Goal: Task Accomplishment & Management: Manage account settings

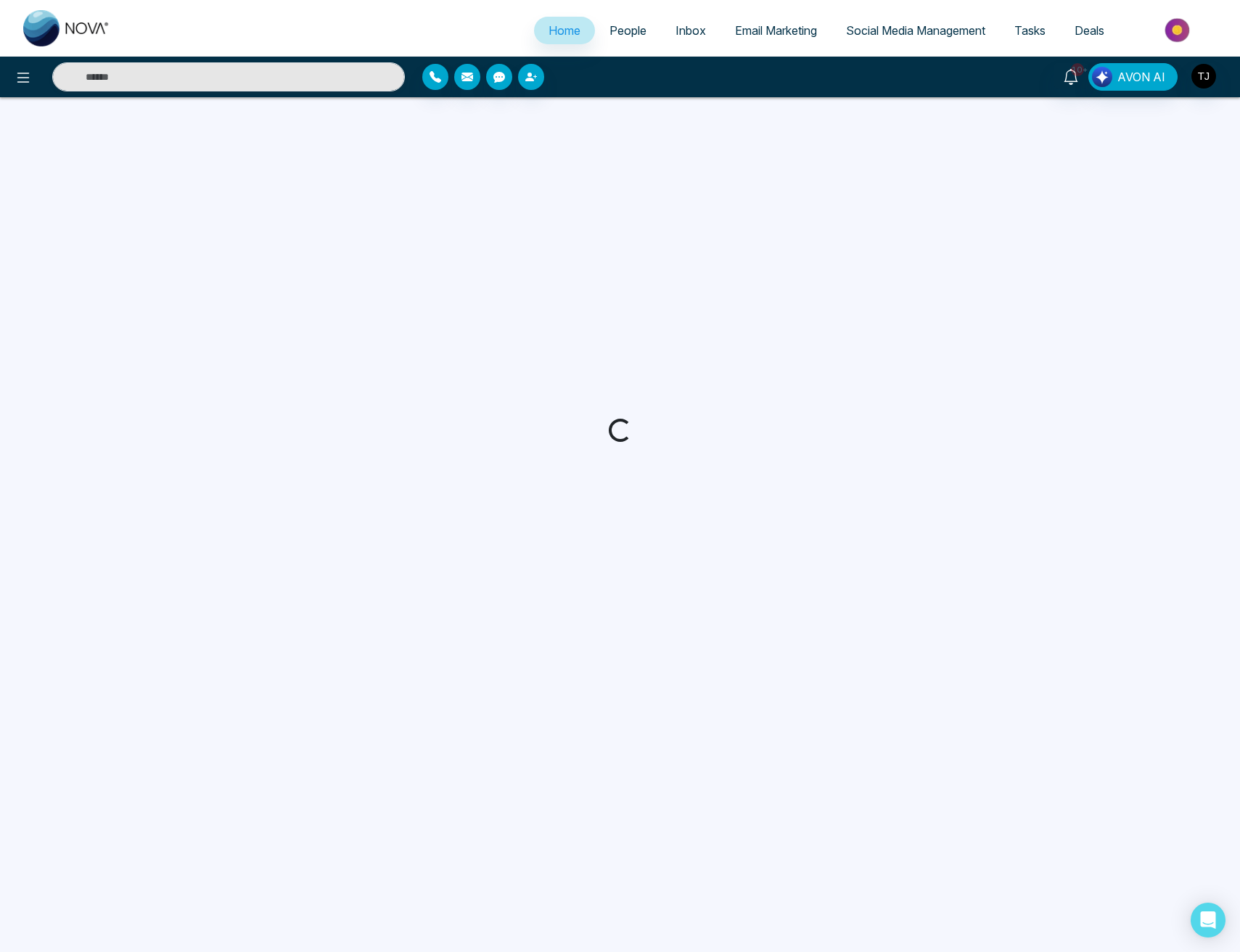
select select "*"
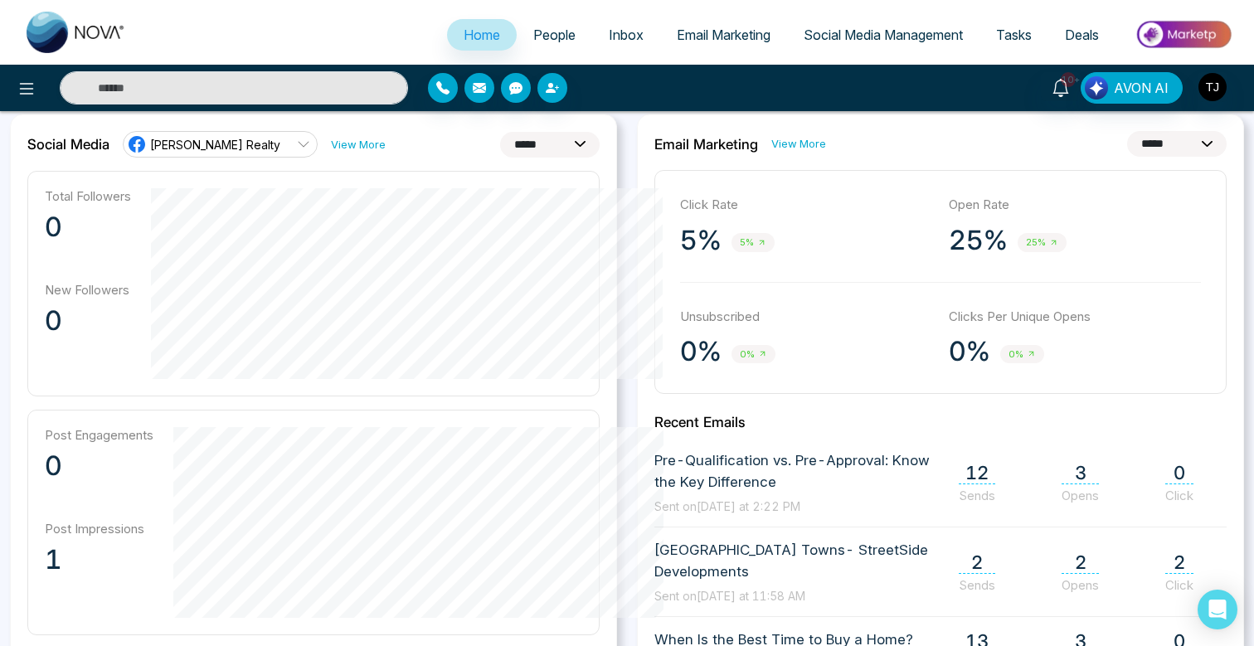
scroll to position [446, 0]
click at [568, 143] on select "**********" at bounding box center [550, 144] width 100 height 26
select select "**"
click at [500, 131] on select "**********" at bounding box center [550, 144] width 100 height 26
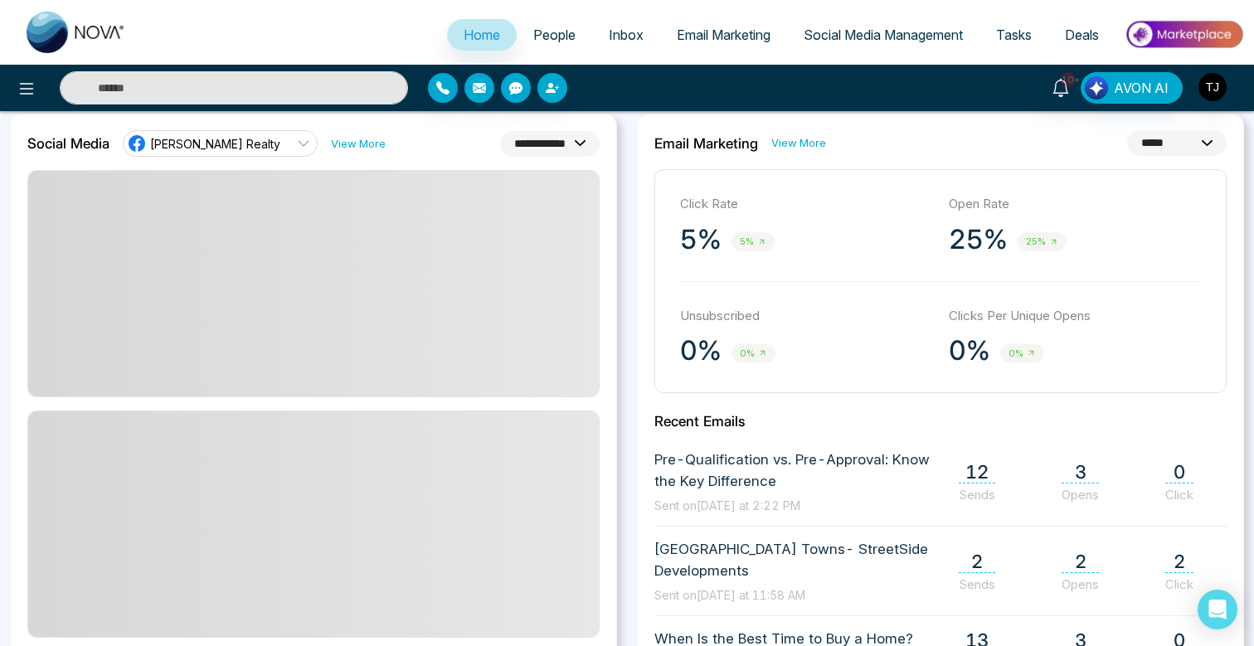
click at [232, 145] on span "[PERSON_NAME] Realty" at bounding box center [215, 144] width 130 height 16
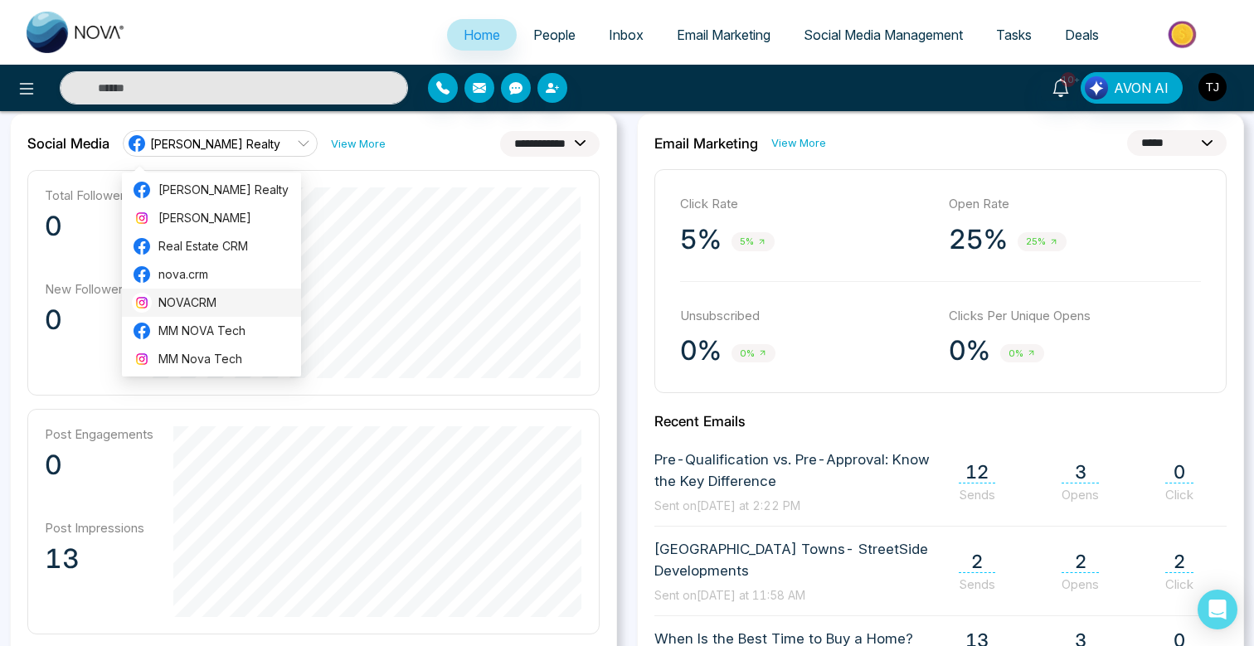
click at [207, 301] on span "NOVACRM" at bounding box center [224, 303] width 133 height 18
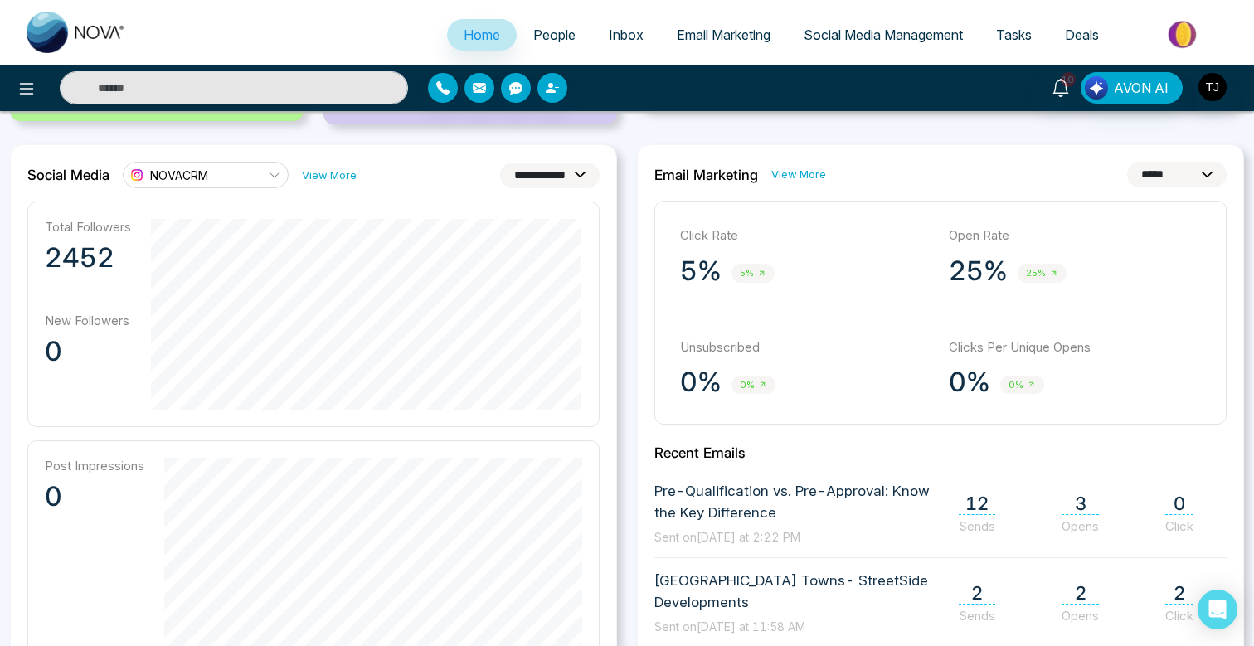
scroll to position [398, 0]
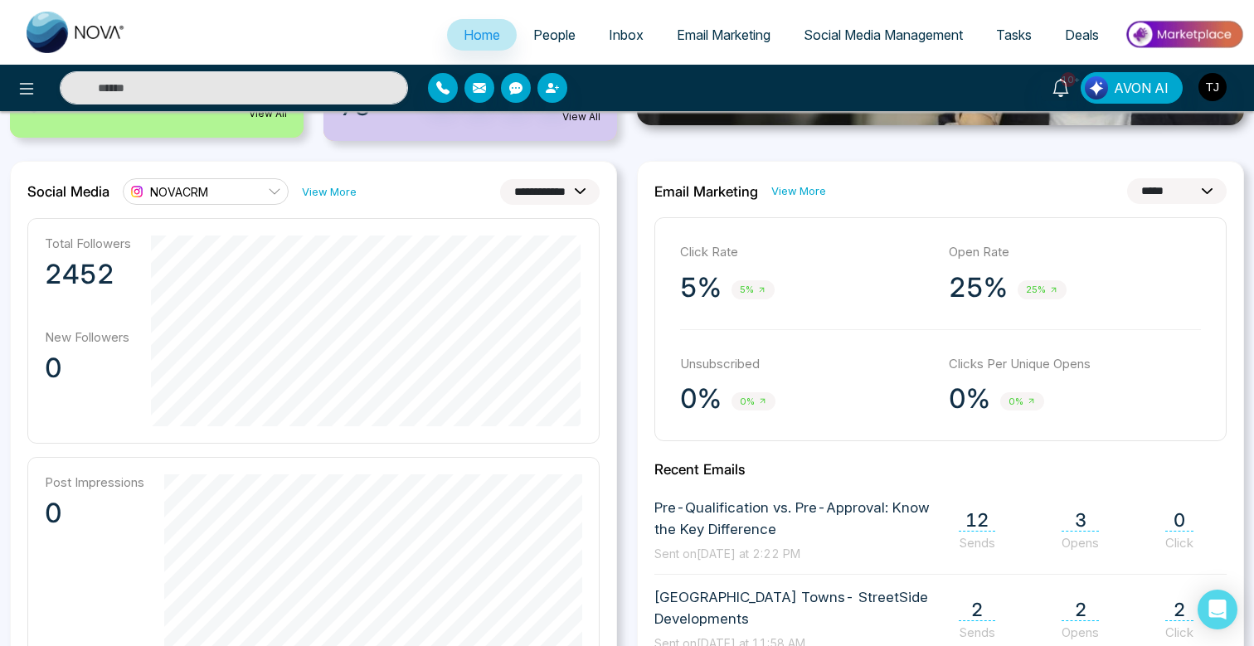
click at [261, 190] on link "NOVACRM" at bounding box center [206, 191] width 166 height 27
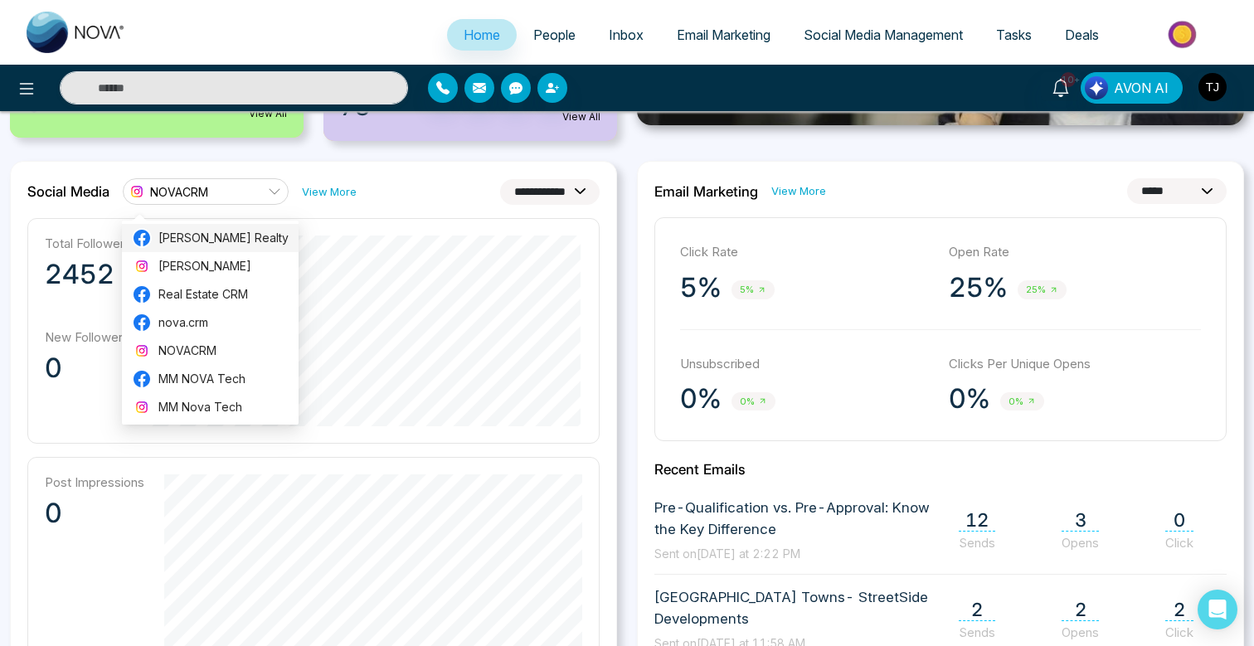
click at [244, 236] on span "[PERSON_NAME] Realty" at bounding box center [223, 238] width 130 height 18
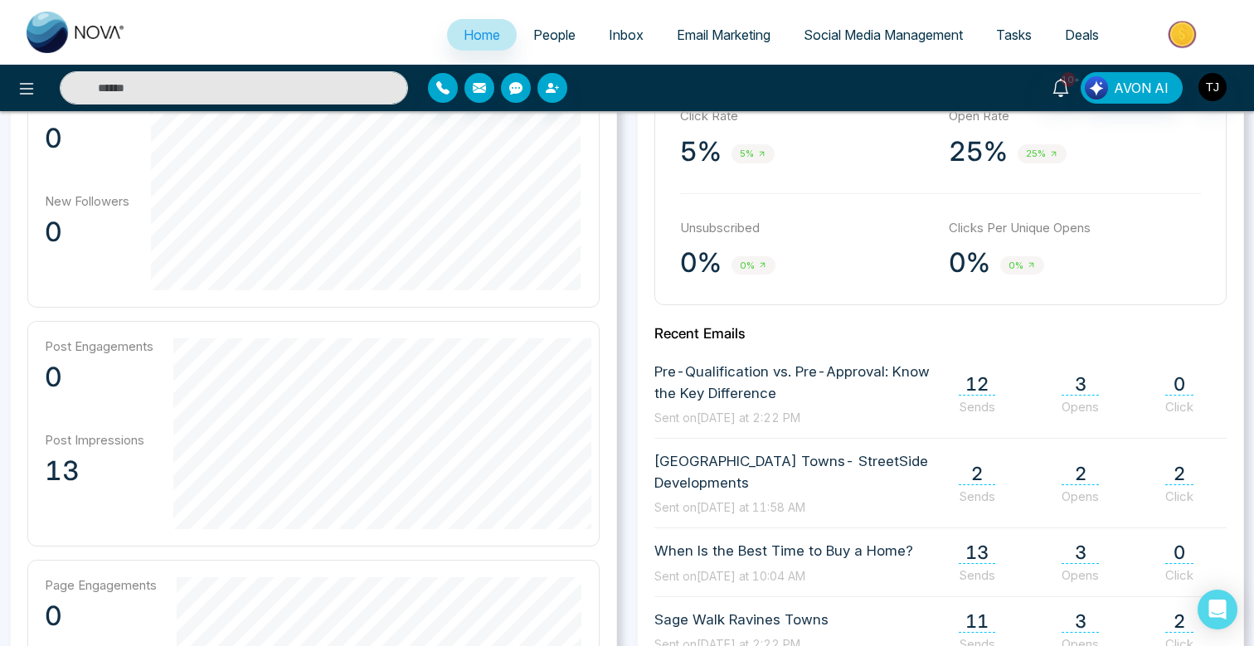
scroll to position [577, 0]
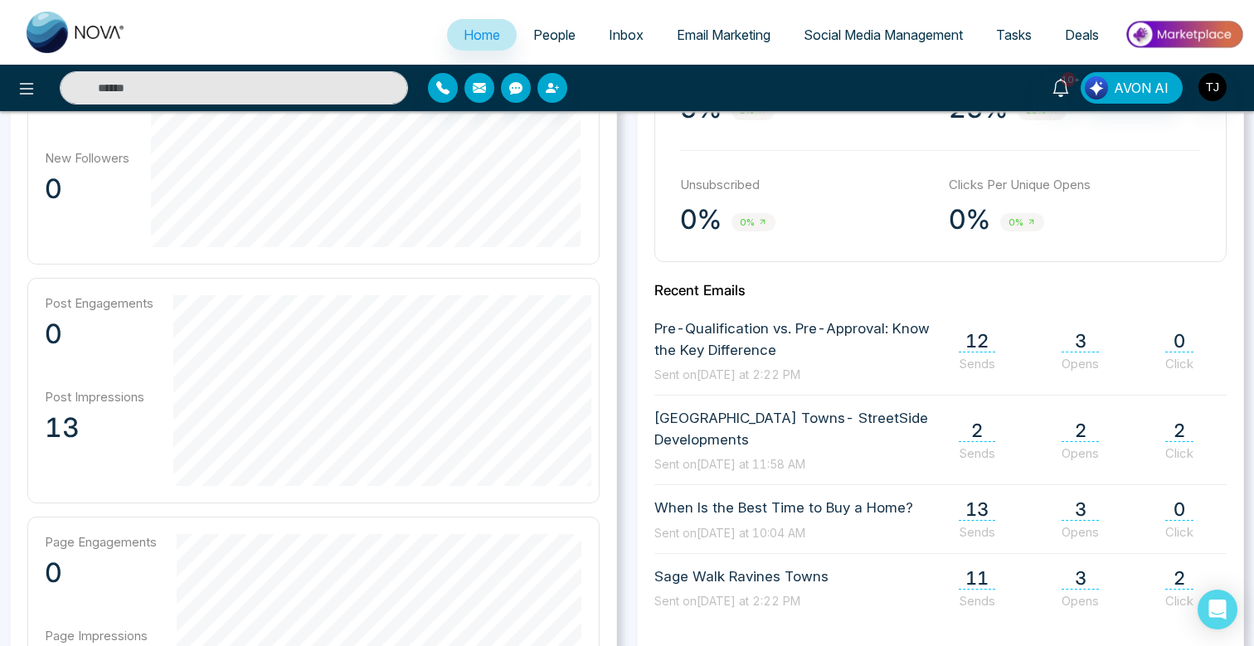
click at [1083, 511] on span "3" at bounding box center [1080, 510] width 37 height 22
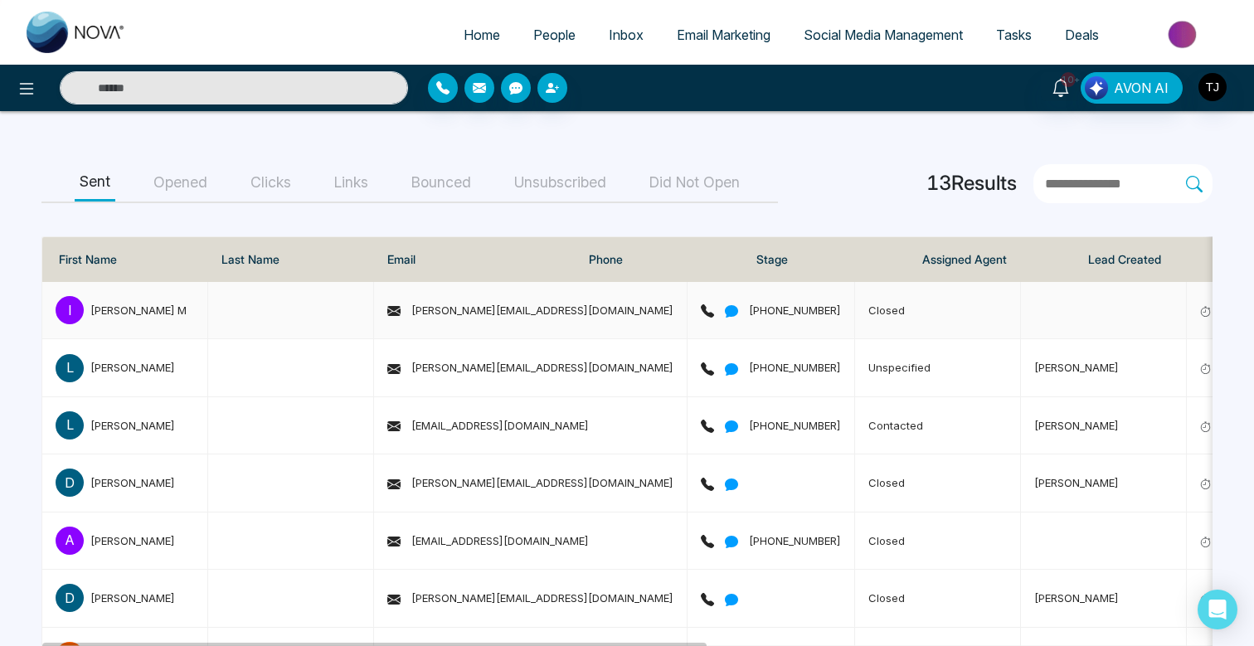
scroll to position [237, 0]
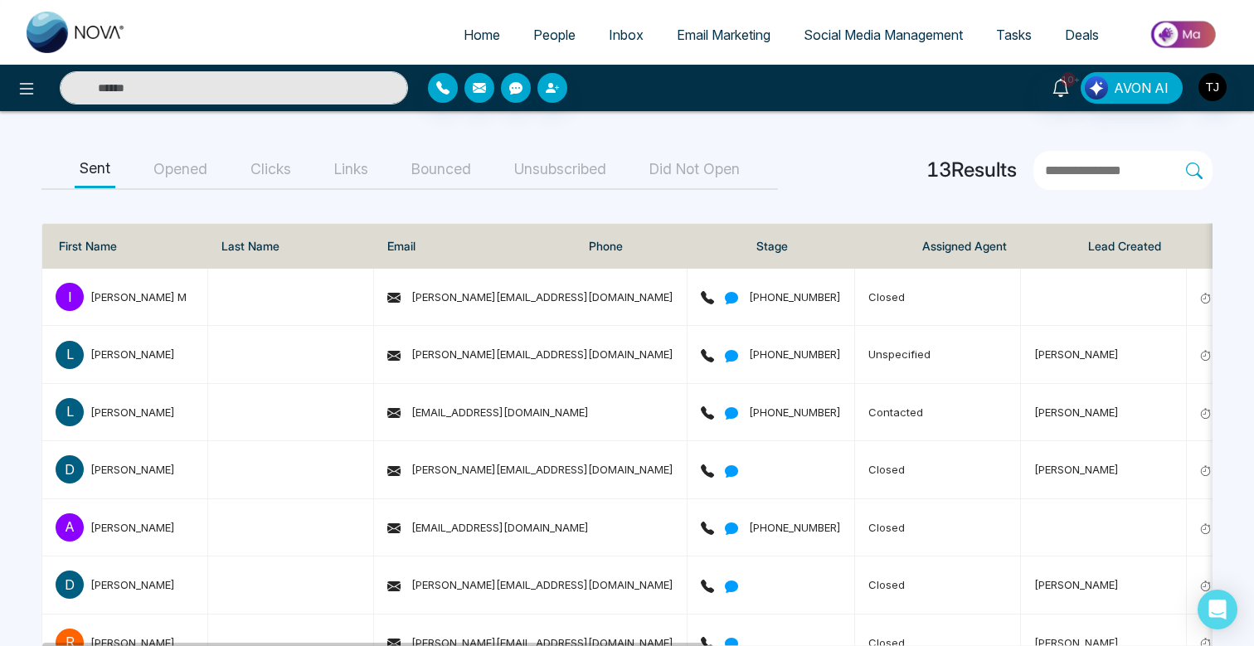
click at [180, 173] on button "Opened" at bounding box center [181, 169] width 64 height 37
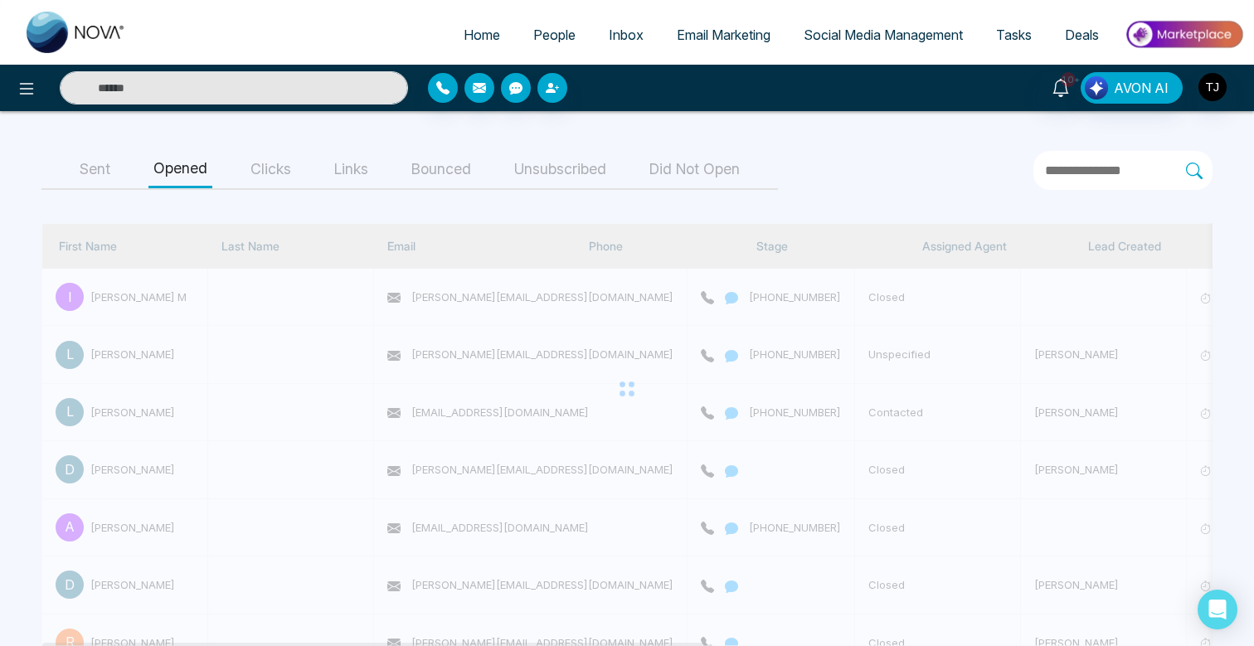
scroll to position [61, 0]
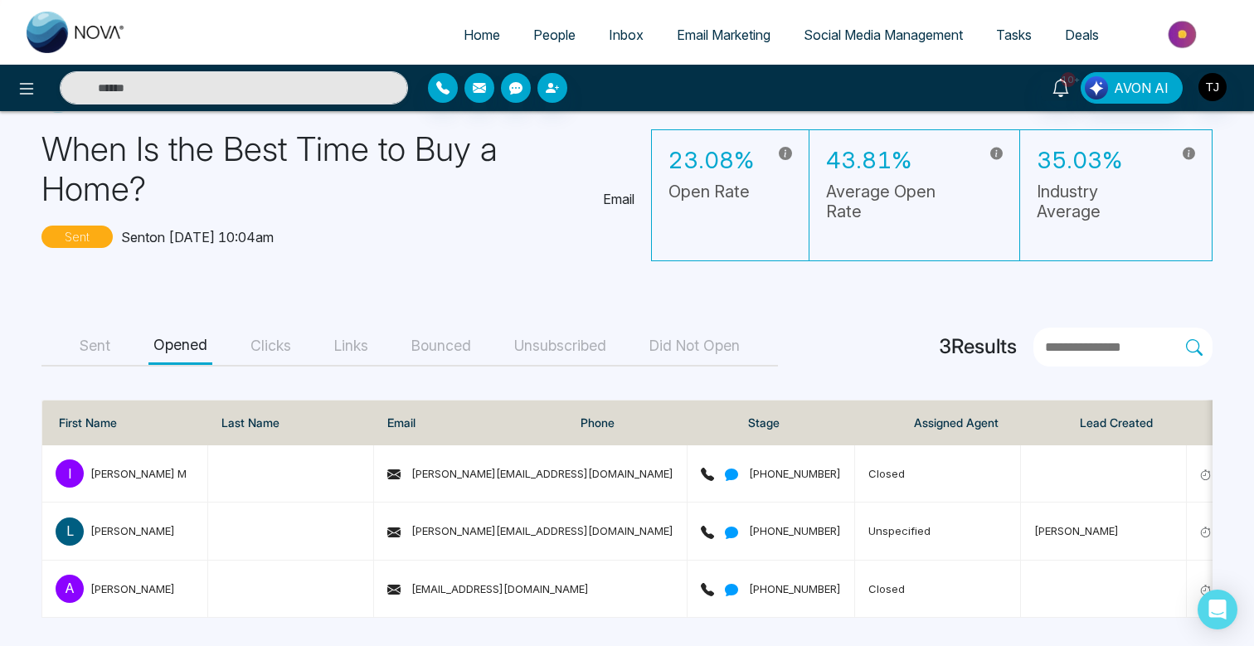
click at [270, 340] on button "Clicks" at bounding box center [271, 346] width 51 height 37
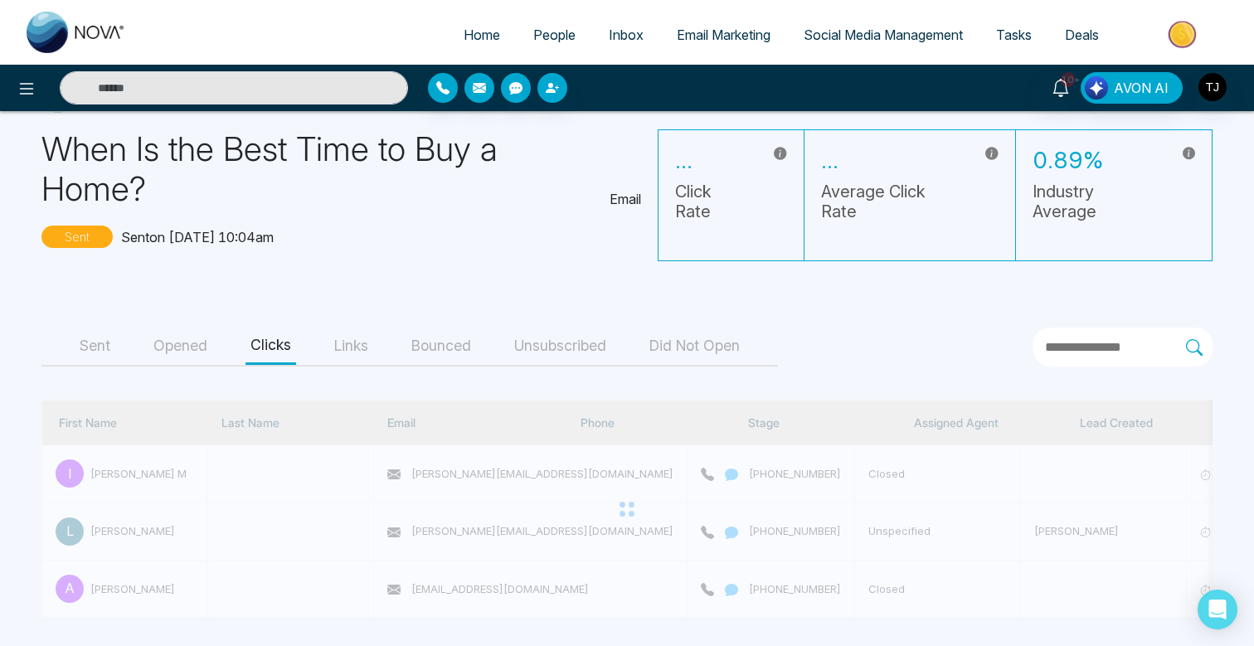
scroll to position [27, 0]
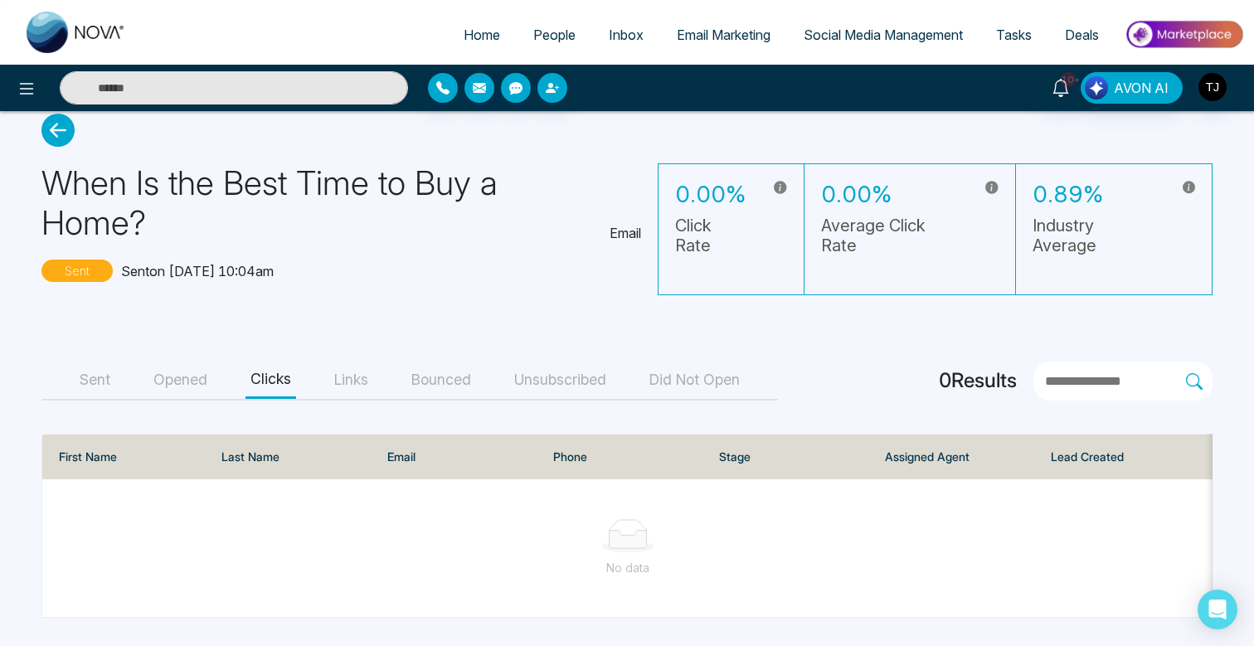
click at [358, 376] on button "Links" at bounding box center [351, 380] width 44 height 37
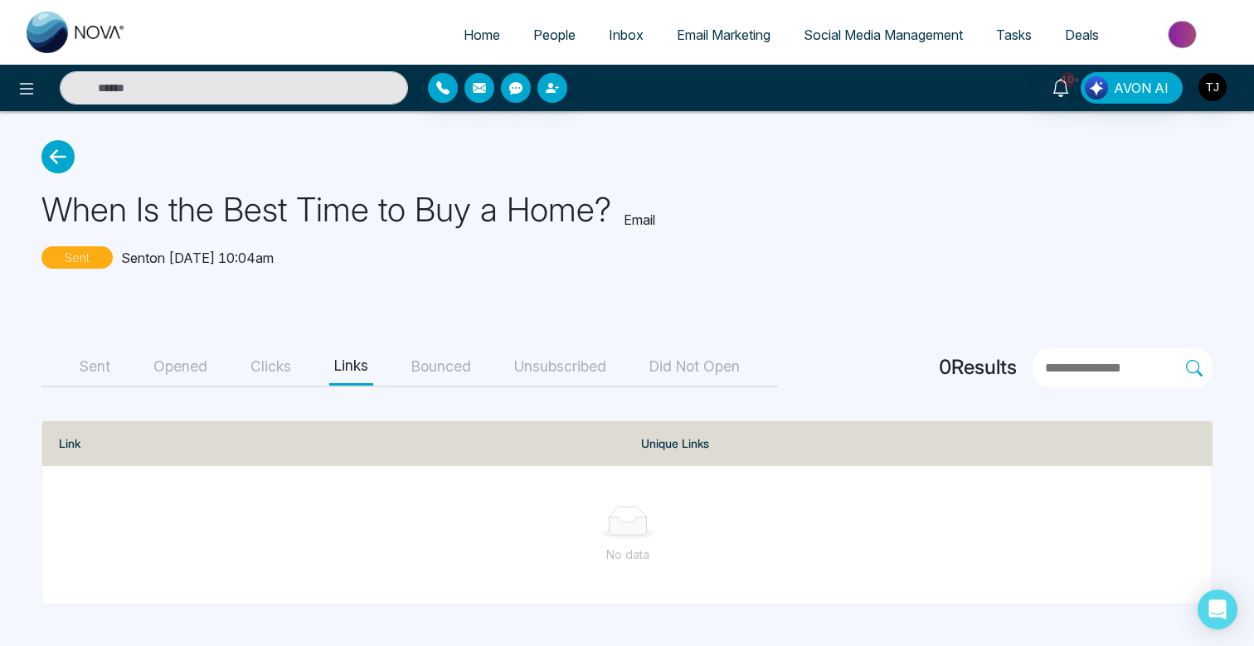
click at [562, 370] on button "Unsubscribed" at bounding box center [560, 366] width 102 height 37
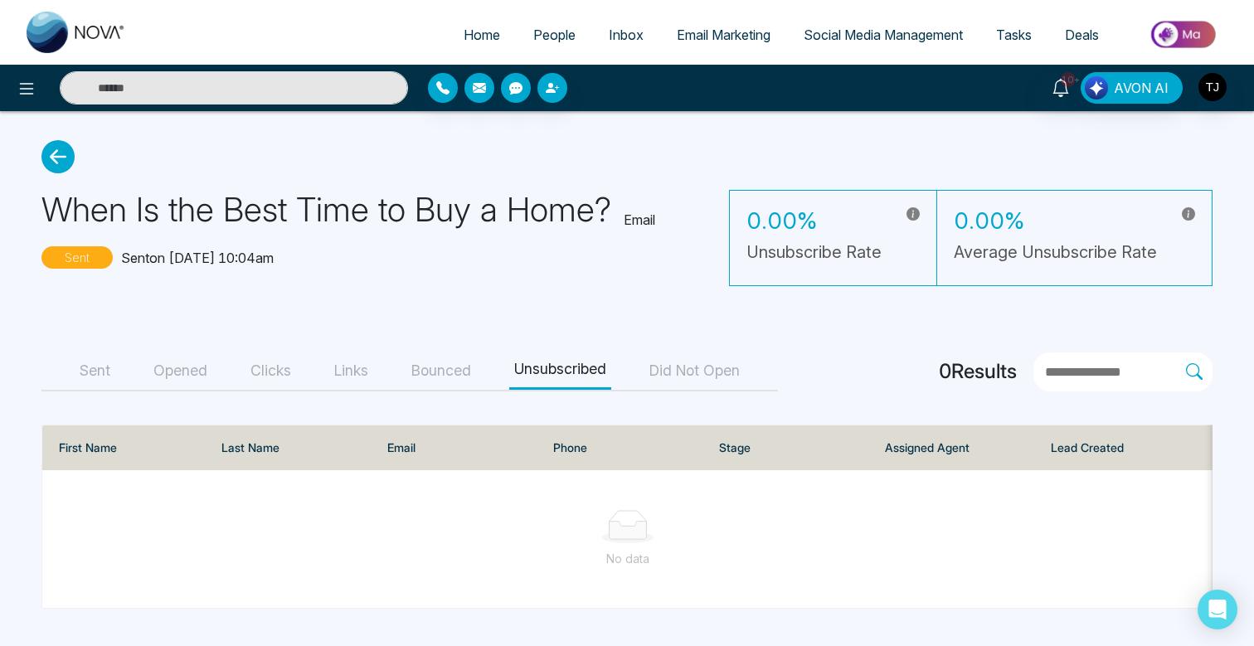
click at [699, 377] on button "Did Not Open" at bounding box center [695, 371] width 100 height 37
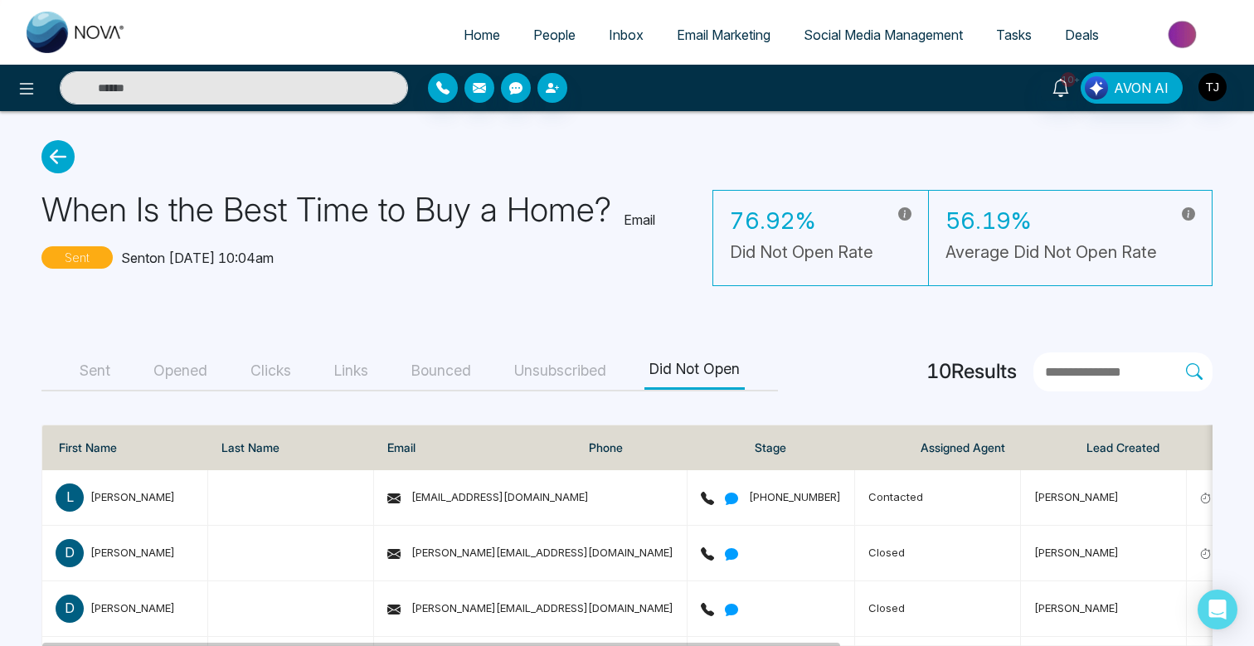
click at [469, 38] on span "Home" at bounding box center [482, 35] width 37 height 17
select select "*"
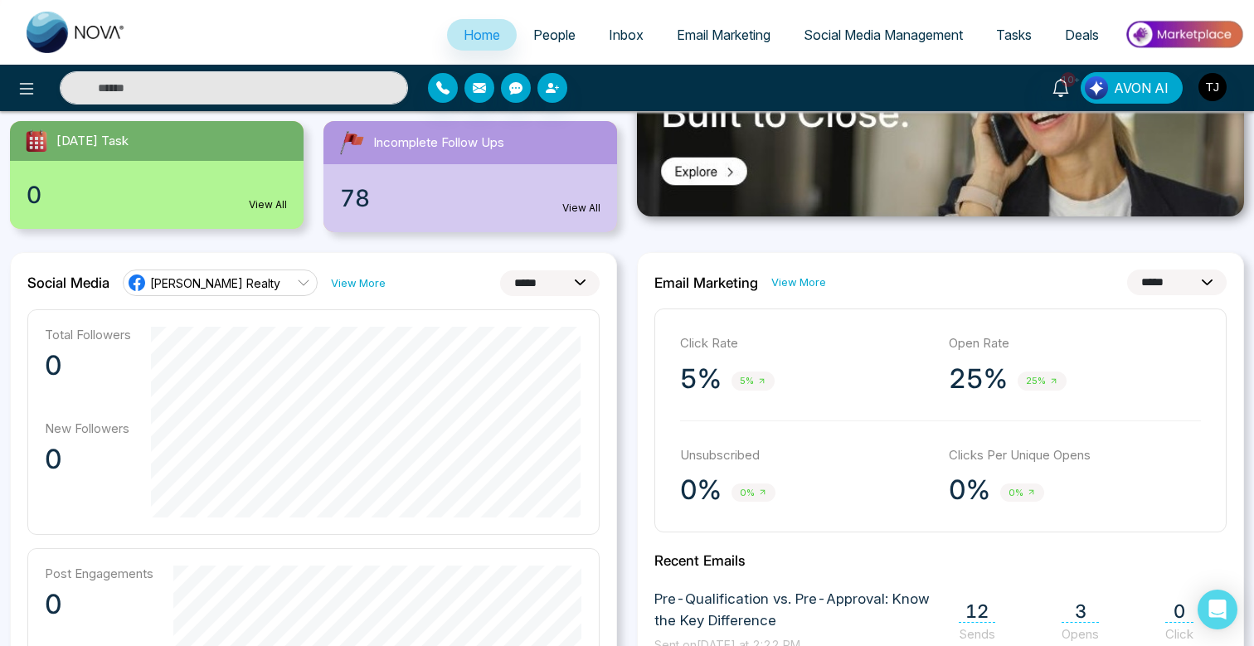
scroll to position [324, 0]
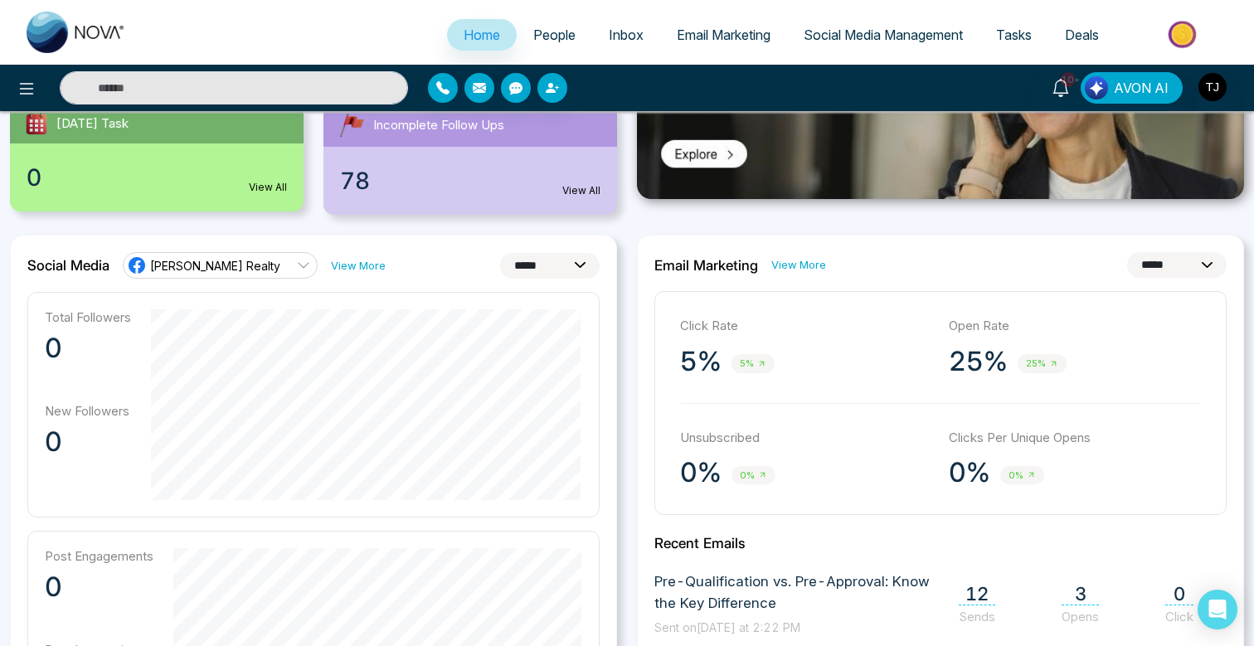
click at [1162, 258] on select "**********" at bounding box center [1178, 265] width 100 height 26
select select "**"
click at [1128, 252] on select "**********" at bounding box center [1178, 265] width 100 height 26
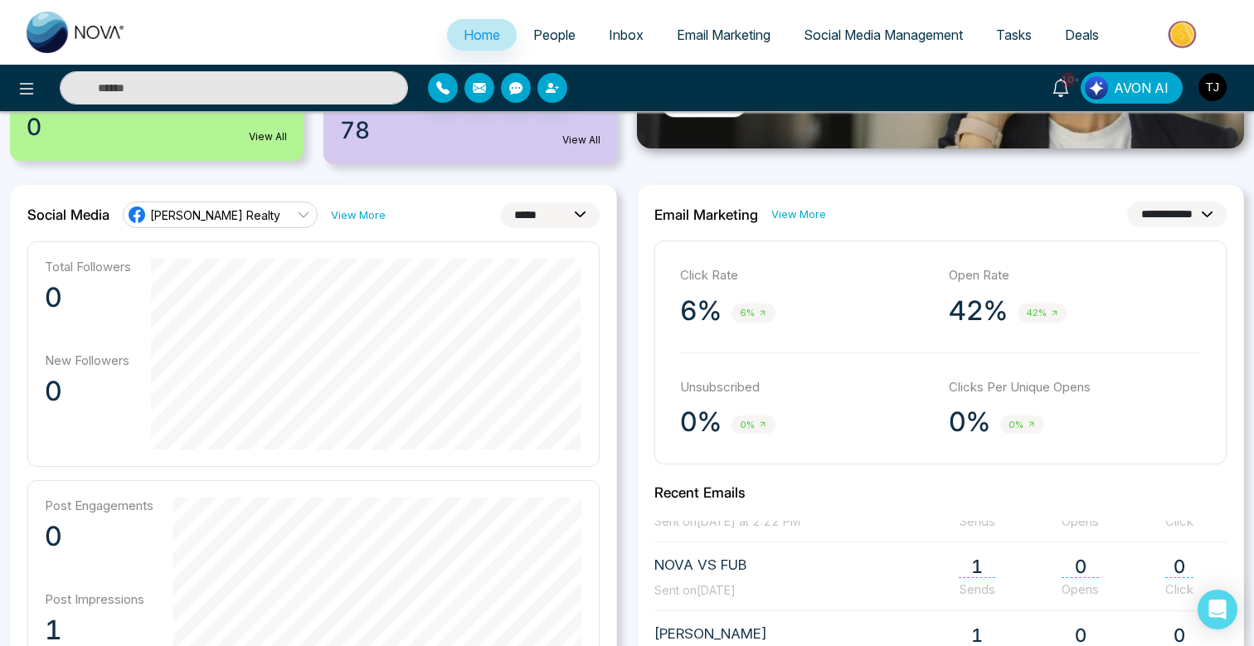
scroll to position [0, 0]
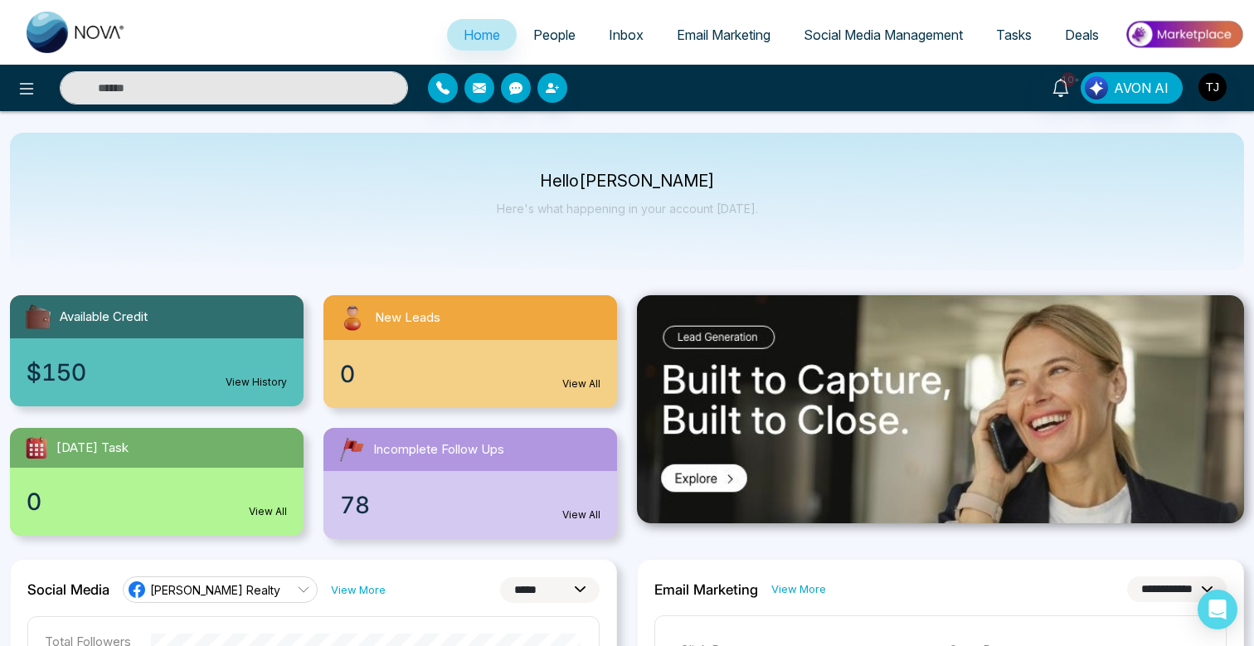
click at [564, 38] on span "People" at bounding box center [554, 35] width 42 height 17
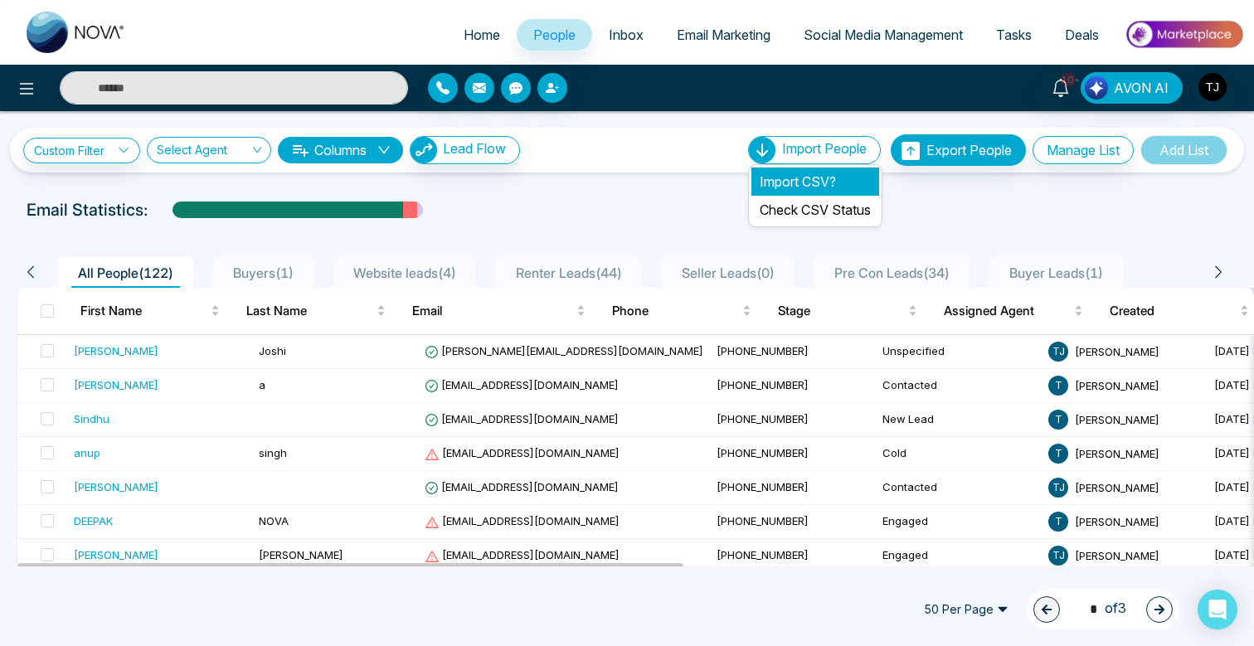
click at [791, 187] on li "Import CSV?" at bounding box center [816, 182] width 128 height 28
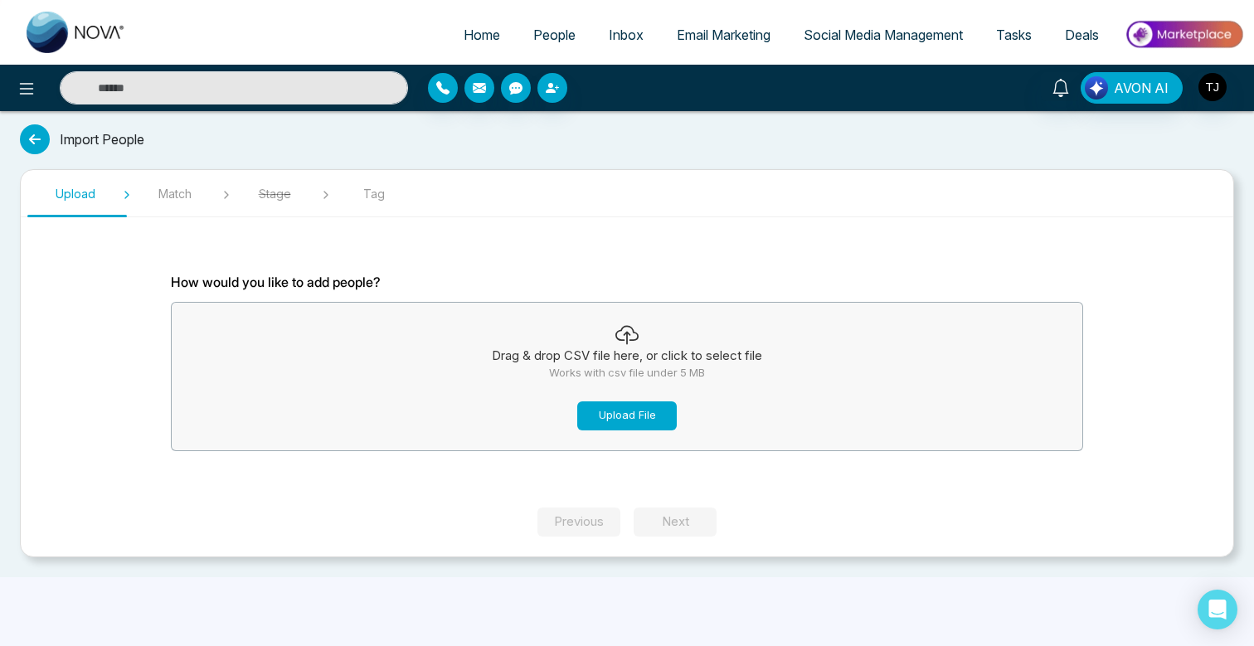
click at [621, 416] on button "Upload File" at bounding box center [627, 416] width 100 height 29
click at [657, 402] on button "Upload File" at bounding box center [627, 416] width 100 height 29
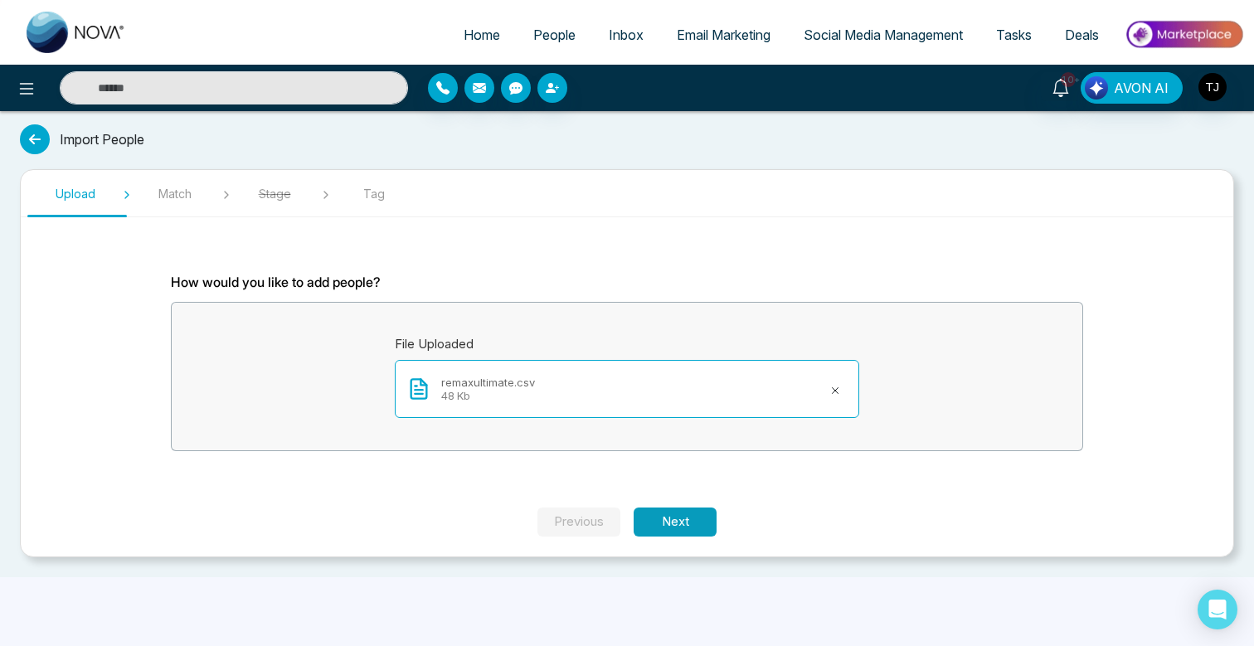
click at [689, 514] on button "Next" at bounding box center [675, 522] width 83 height 29
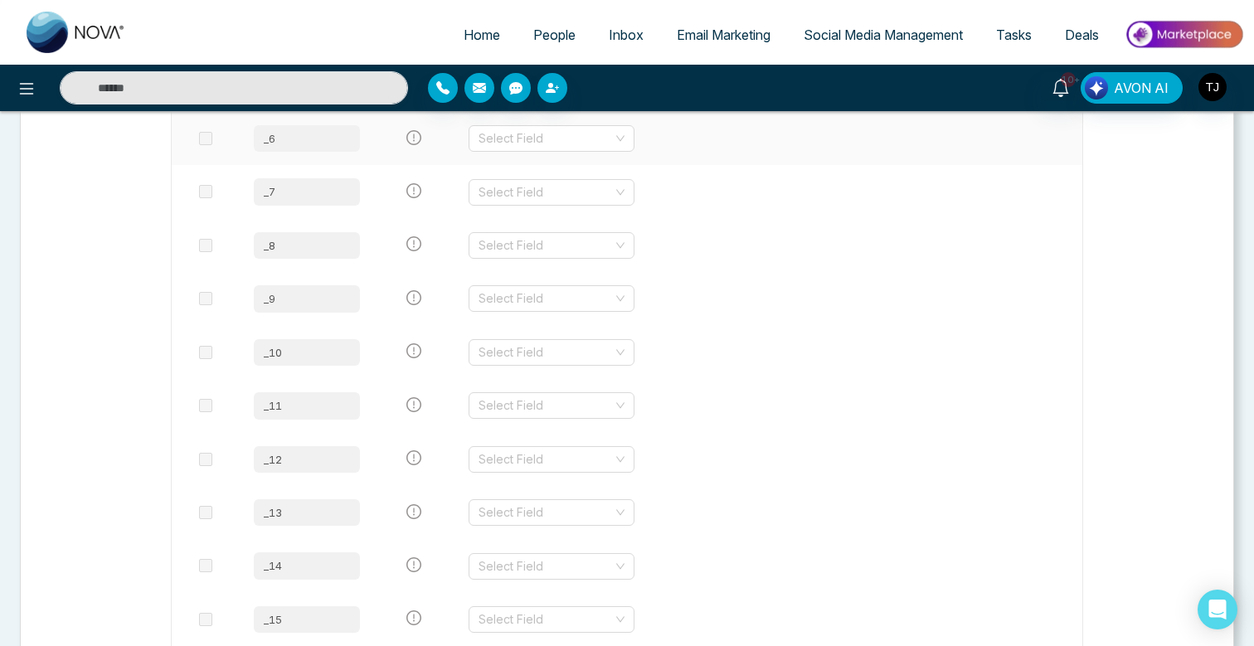
scroll to position [1274, 0]
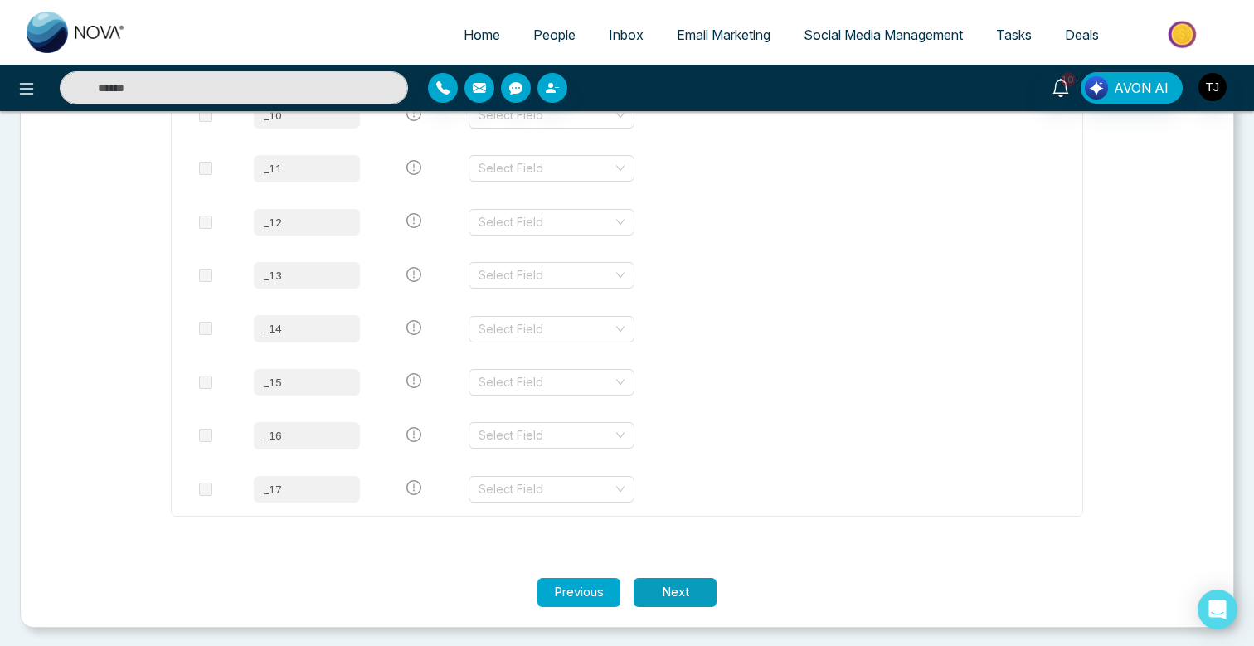
click at [669, 578] on button "Next" at bounding box center [675, 592] width 83 height 29
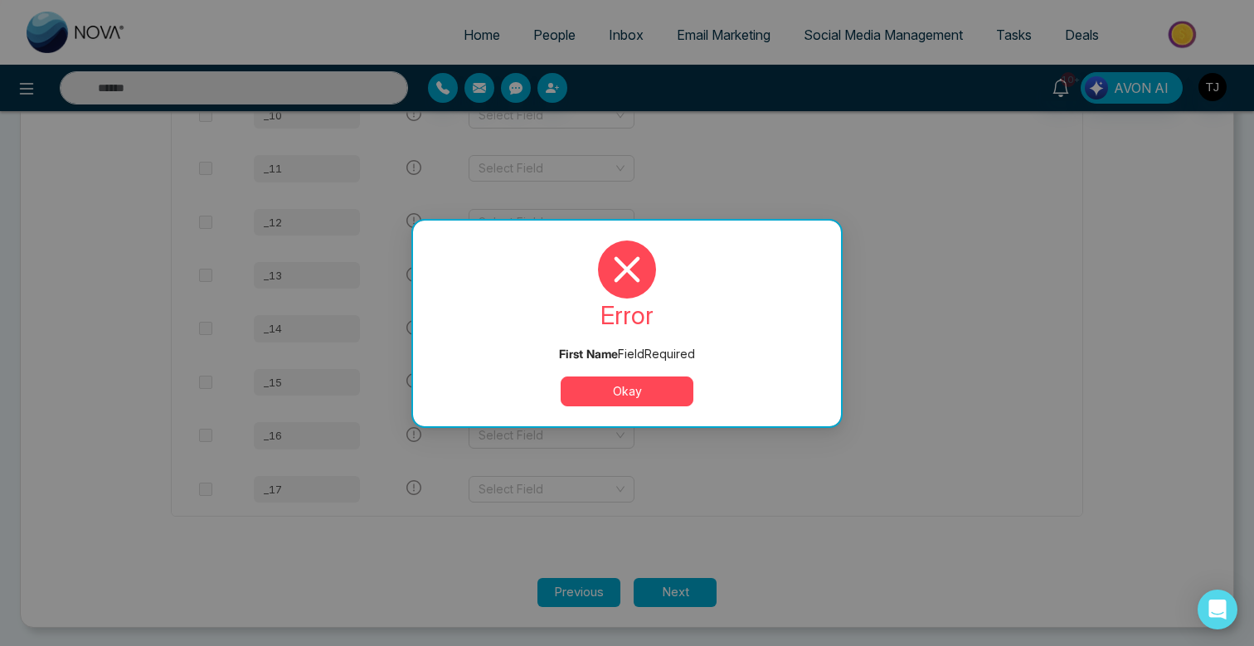
click at [632, 382] on button "Okay" at bounding box center [627, 392] width 133 height 30
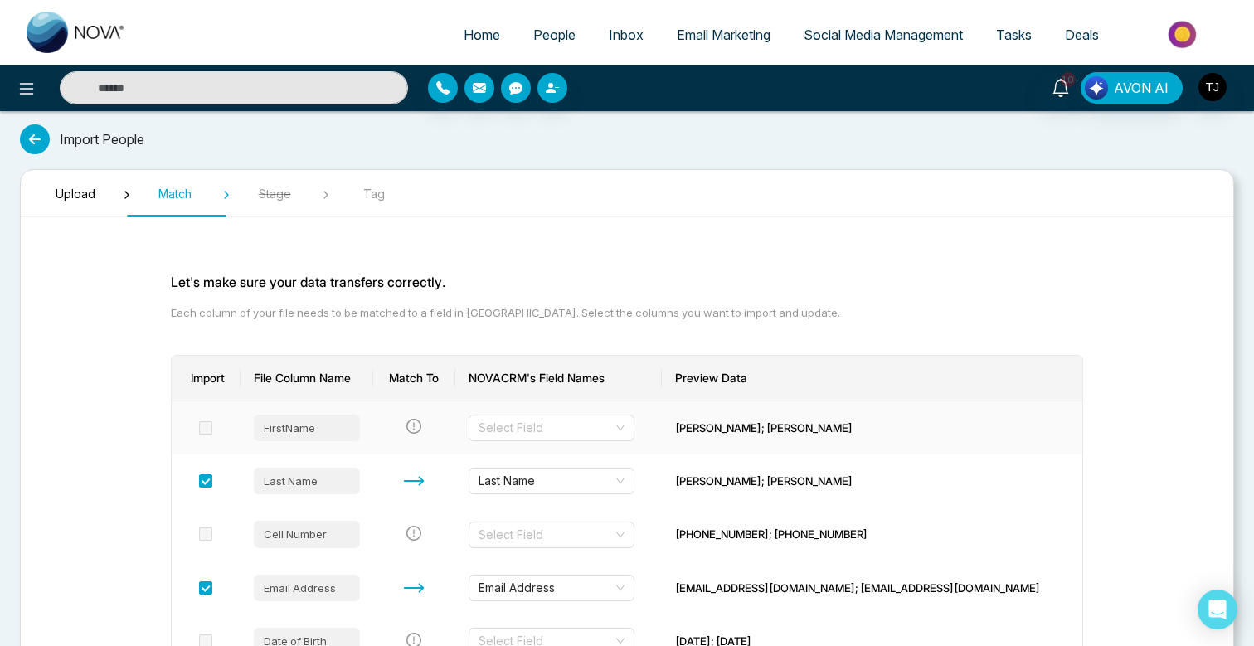
scroll to position [108, 0]
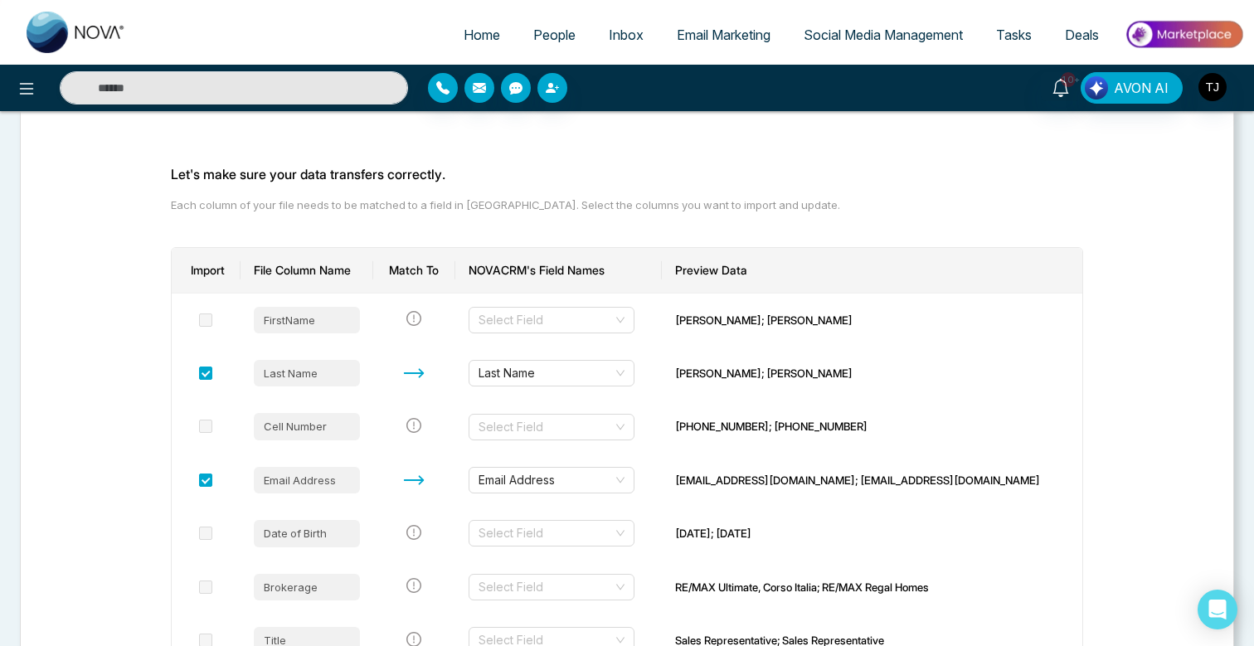
click at [553, 40] on span "People" at bounding box center [554, 35] width 42 height 17
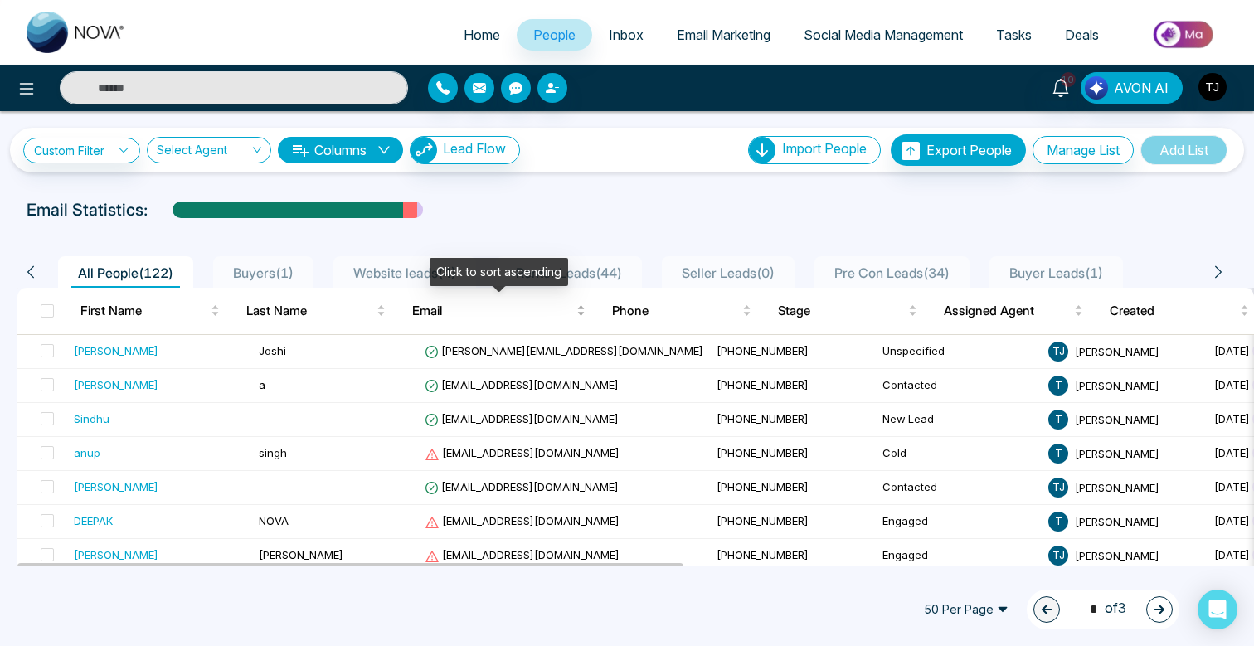
scroll to position [27, 0]
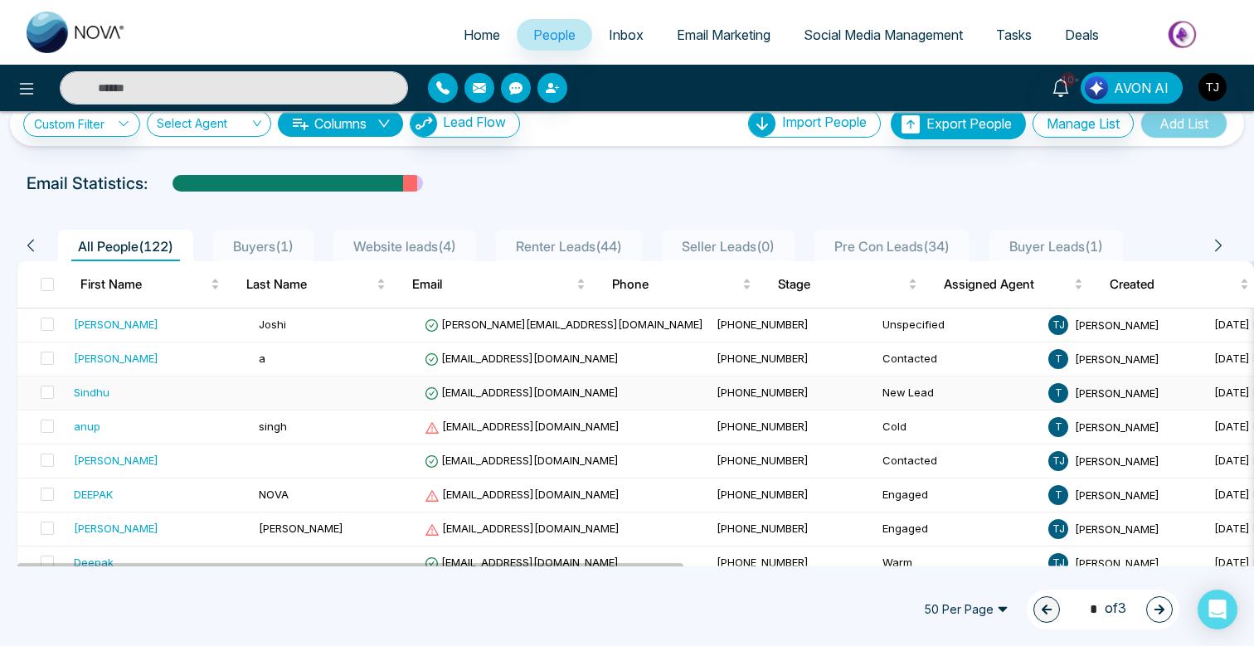
click at [437, 392] on span "[EMAIL_ADDRESS][DOMAIN_NAME]" at bounding box center [522, 392] width 194 height 13
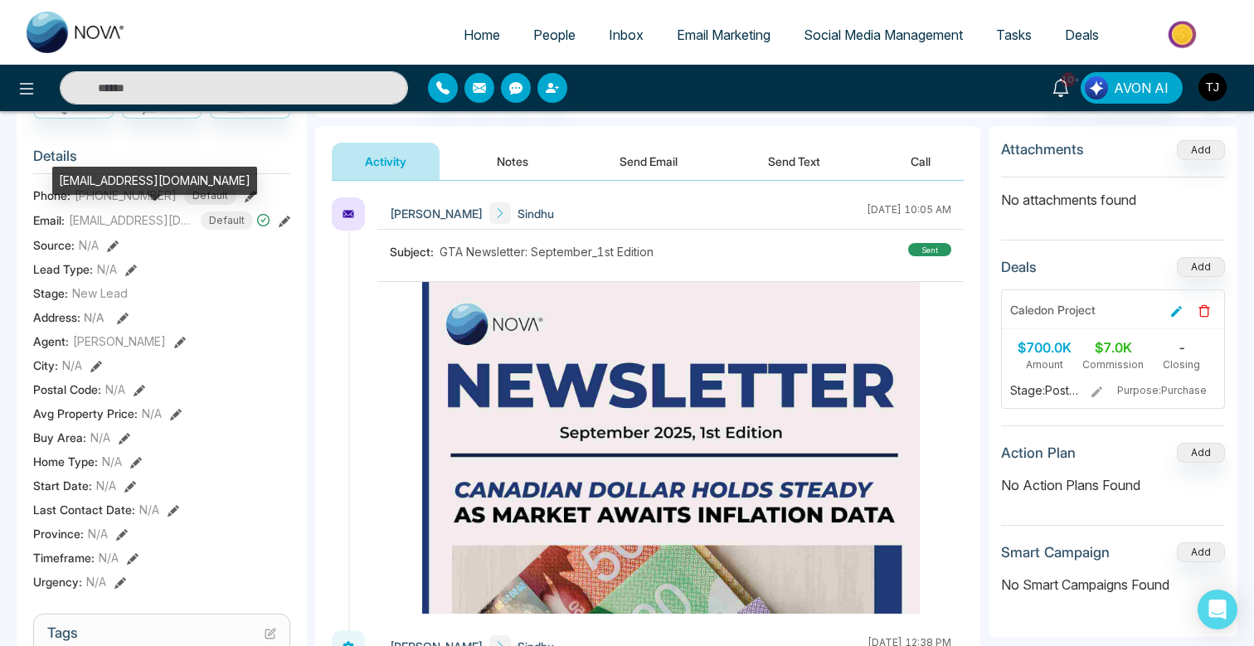
scroll to position [197, 0]
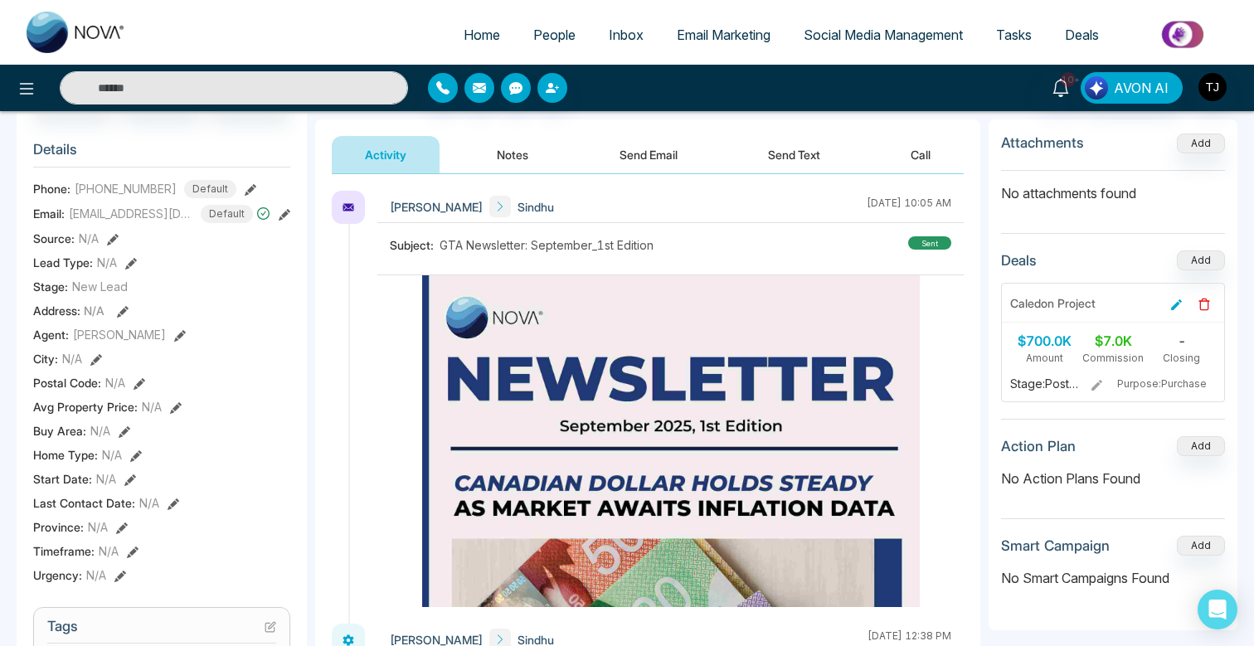
click at [115, 236] on icon at bounding box center [113, 240] width 12 height 12
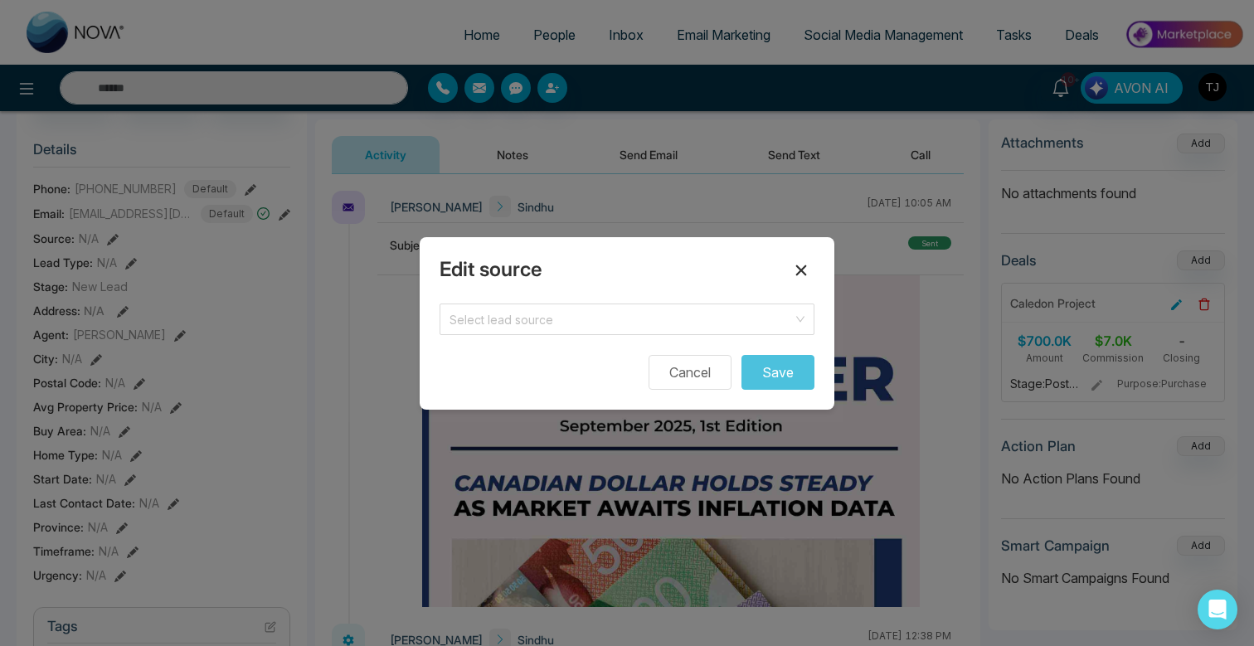
click at [799, 270] on icon at bounding box center [801, 270] width 11 height 11
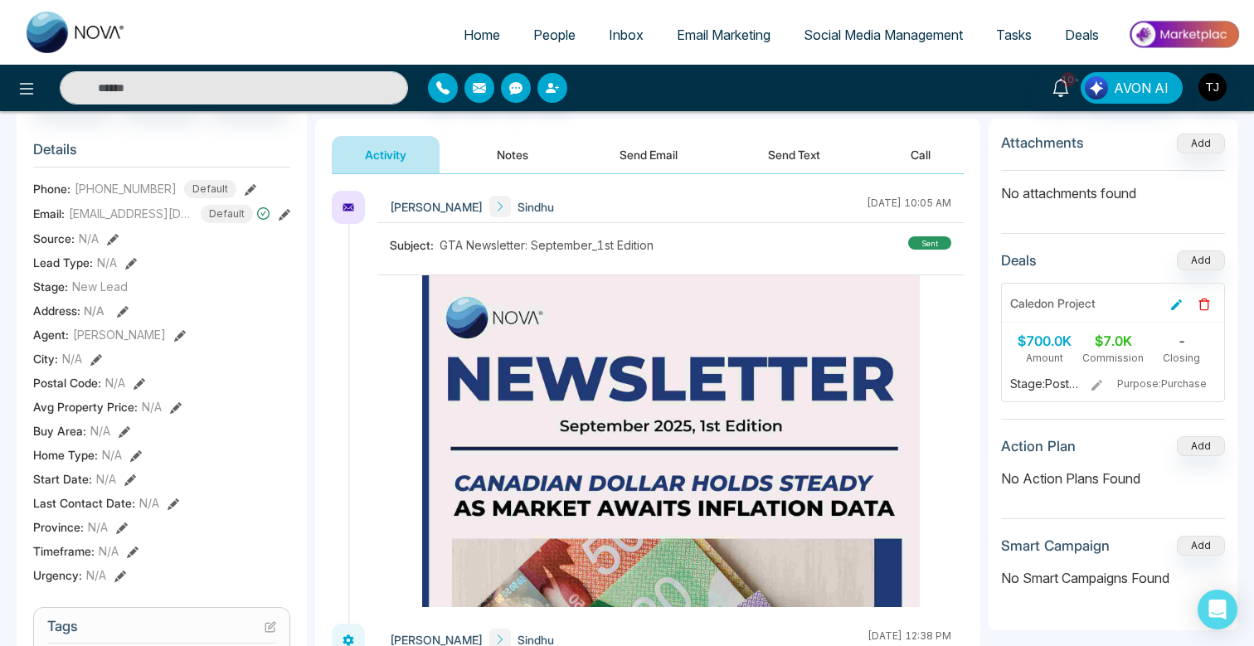
click at [134, 263] on icon at bounding box center [131, 264] width 12 height 12
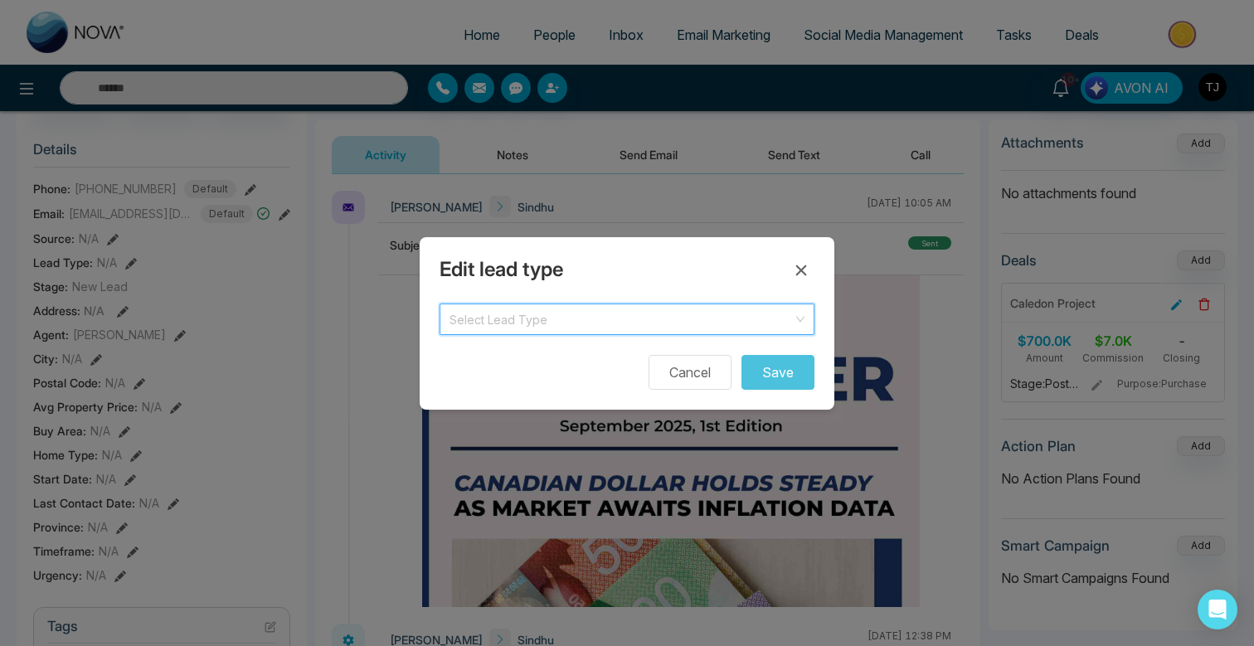
click at [607, 326] on input "search" at bounding box center [621, 316] width 343 height 25
click at [616, 313] on input "search" at bounding box center [621, 316] width 343 height 25
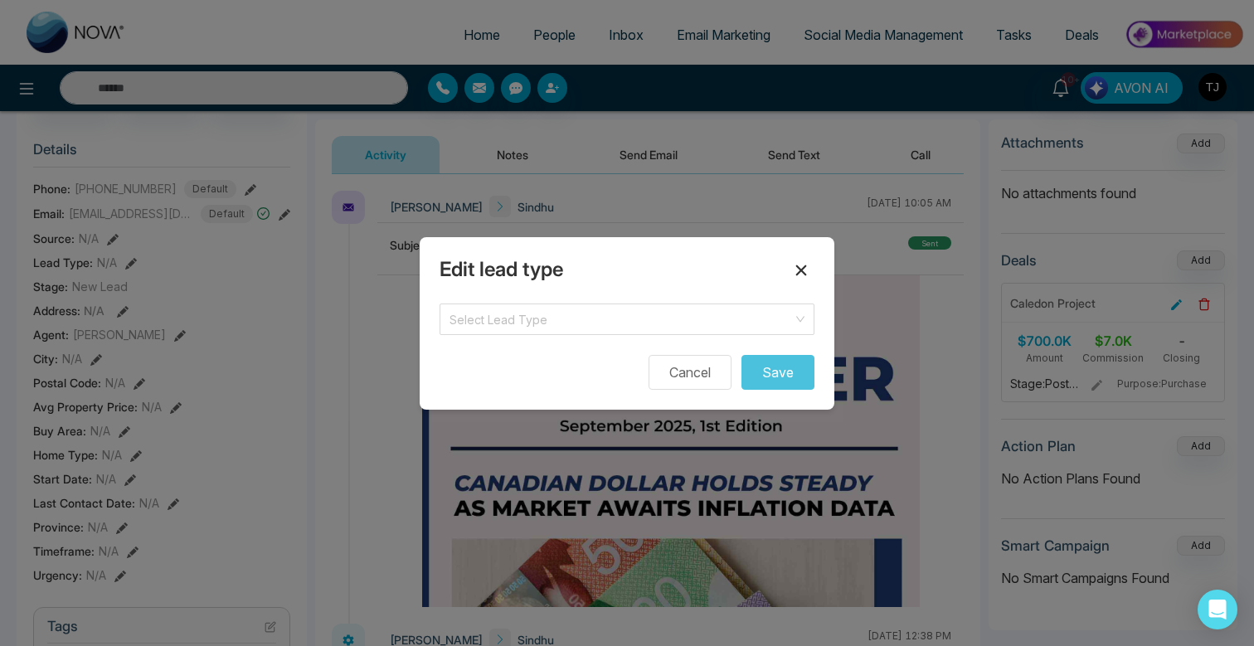
click at [808, 268] on icon at bounding box center [801, 271] width 20 height 20
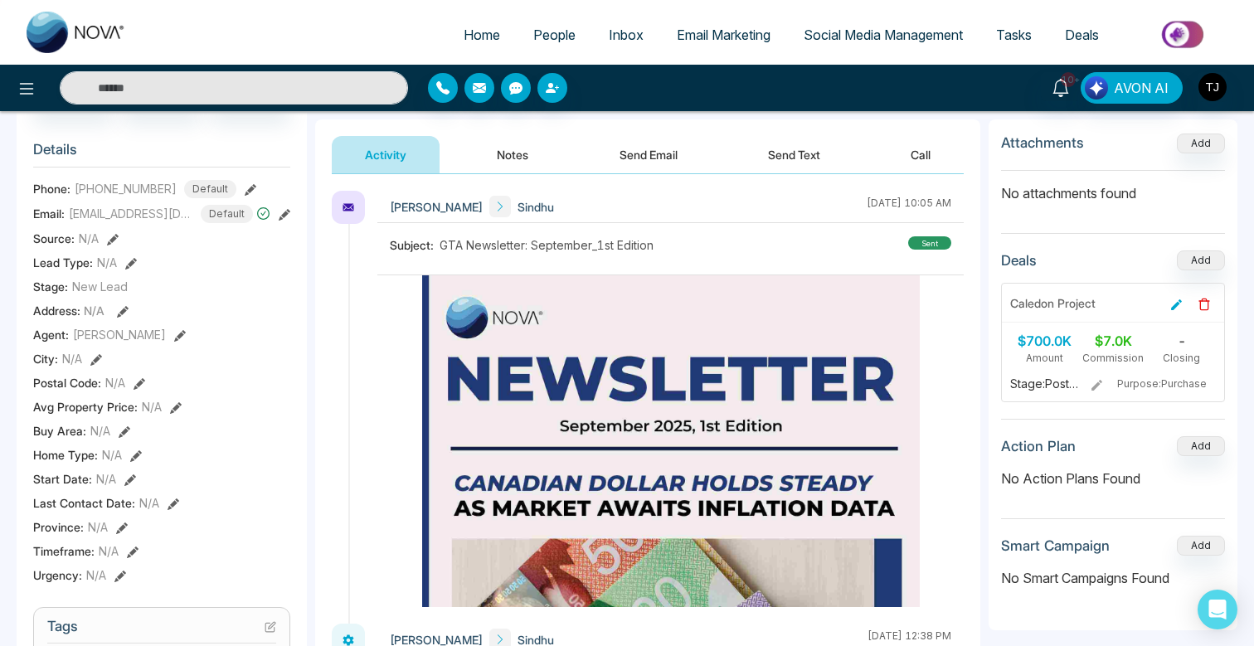
click at [528, 153] on button "Notes" at bounding box center [513, 154] width 98 height 37
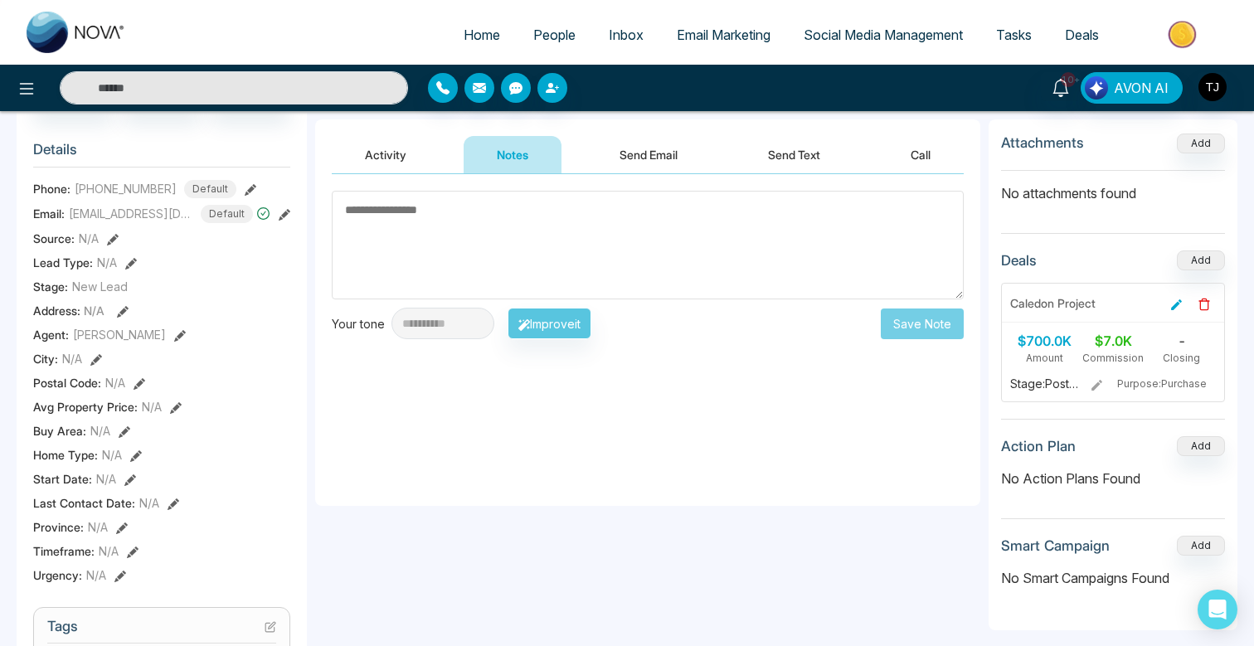
click at [640, 156] on button "Send Email" at bounding box center [649, 154] width 124 height 37
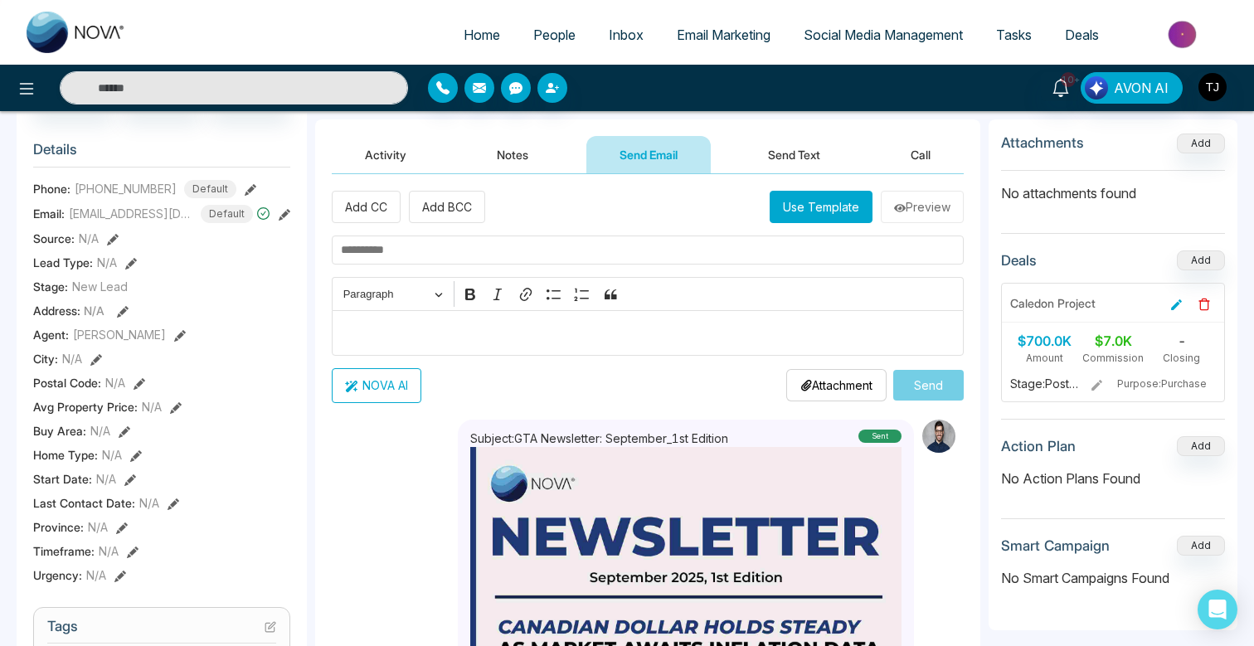
click at [770, 156] on button "Send Text" at bounding box center [794, 154] width 119 height 37
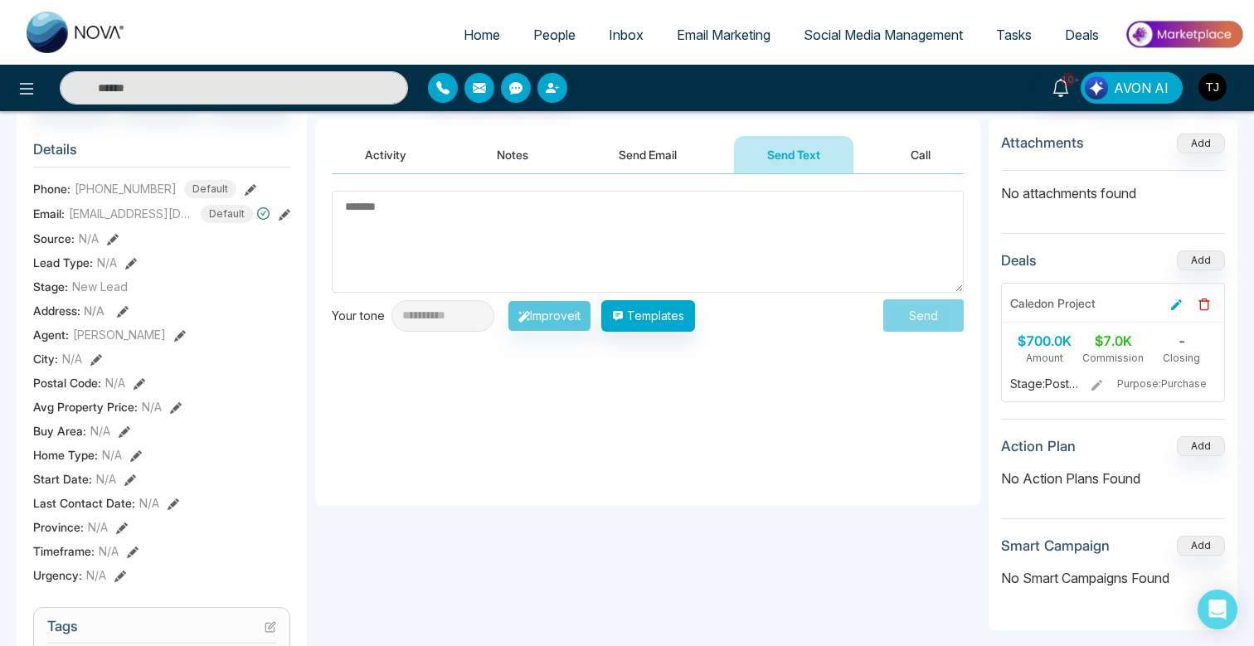
click at [929, 158] on button "Call" at bounding box center [921, 154] width 86 height 37
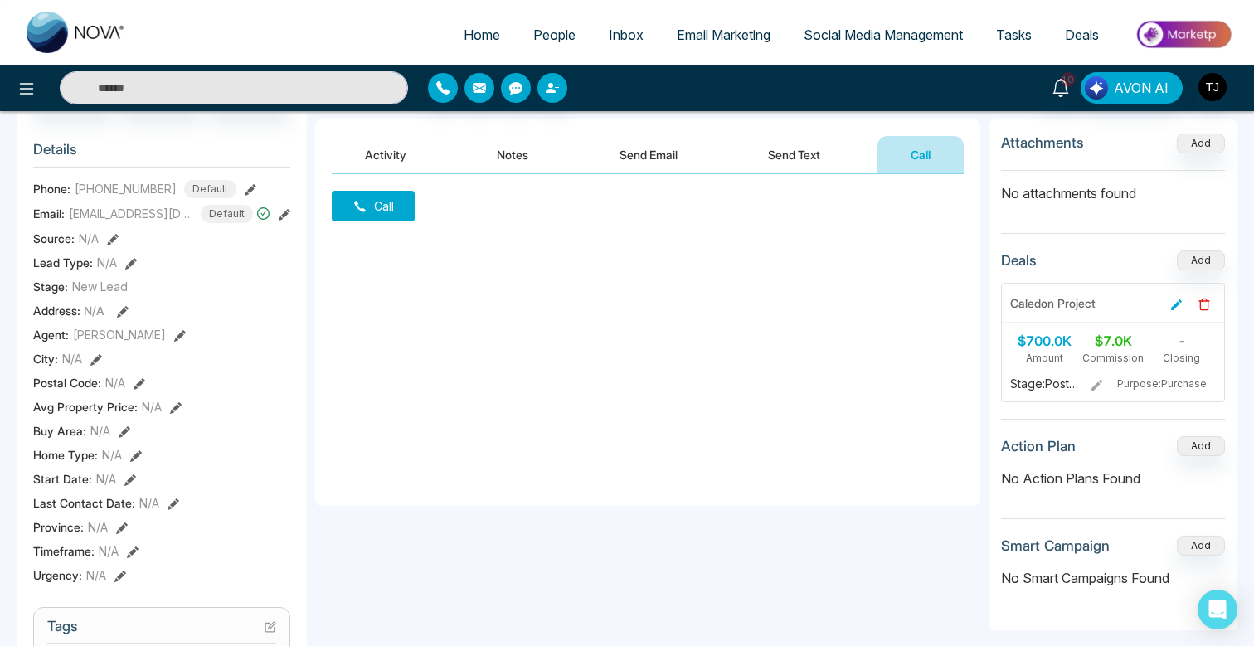
click at [510, 151] on button "Notes" at bounding box center [513, 154] width 98 height 37
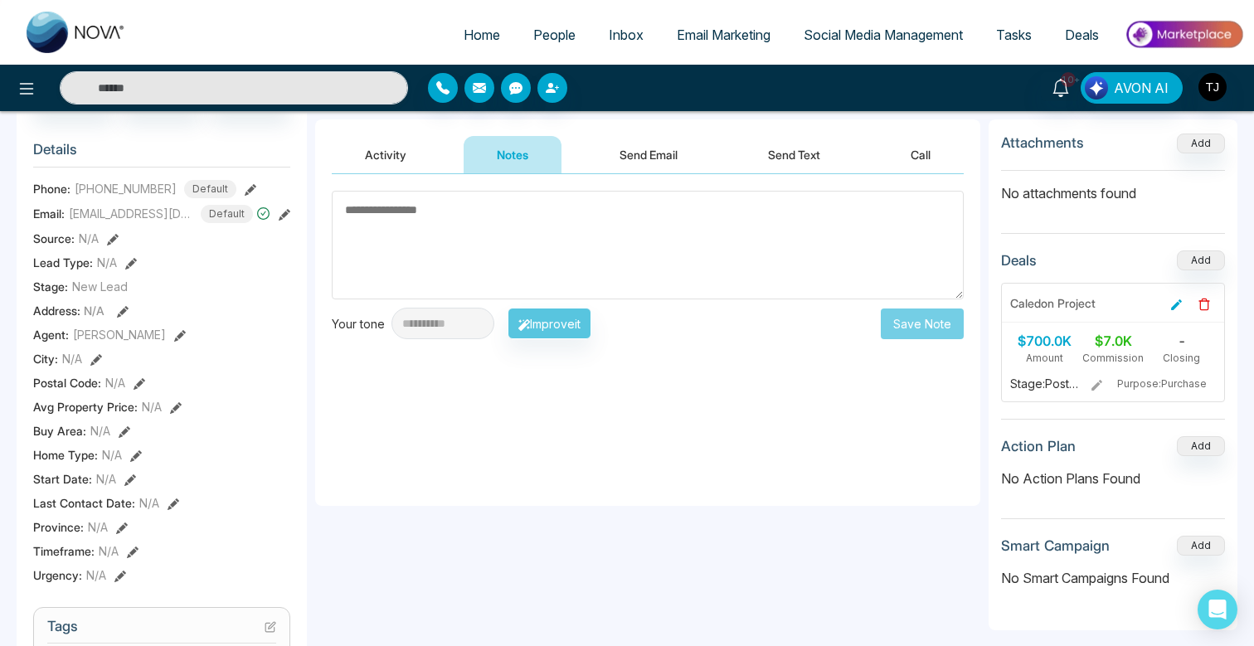
scroll to position [147, 0]
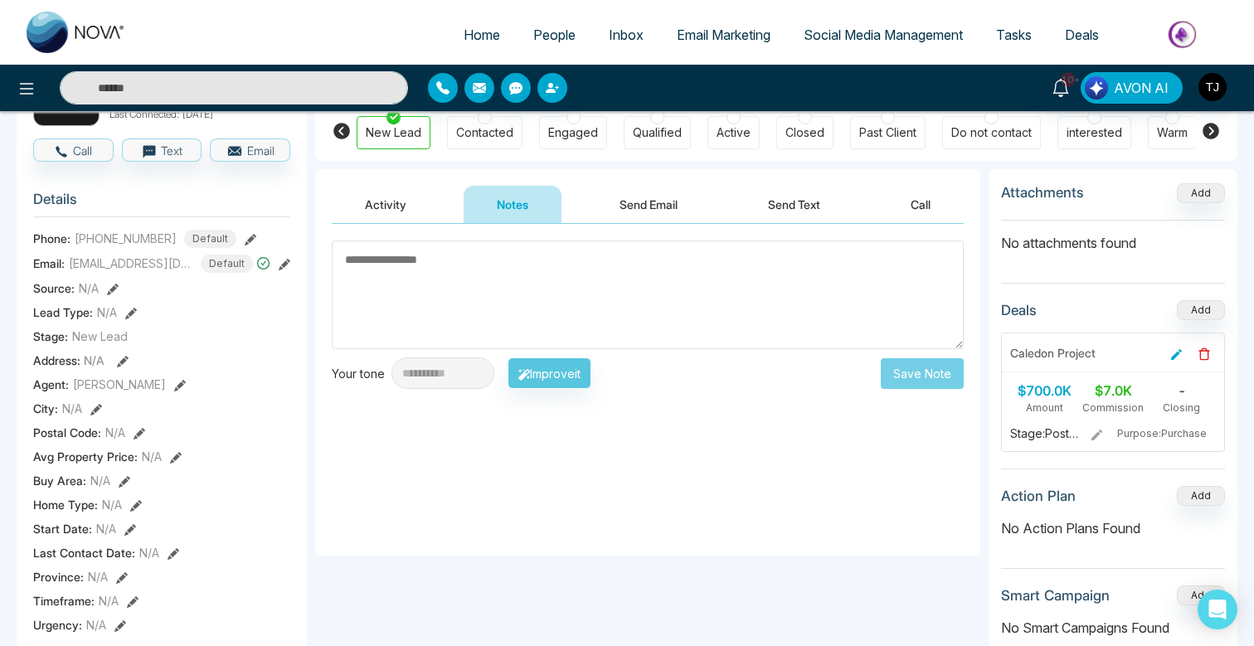
click at [758, 202] on button "Send Text" at bounding box center [794, 204] width 119 height 37
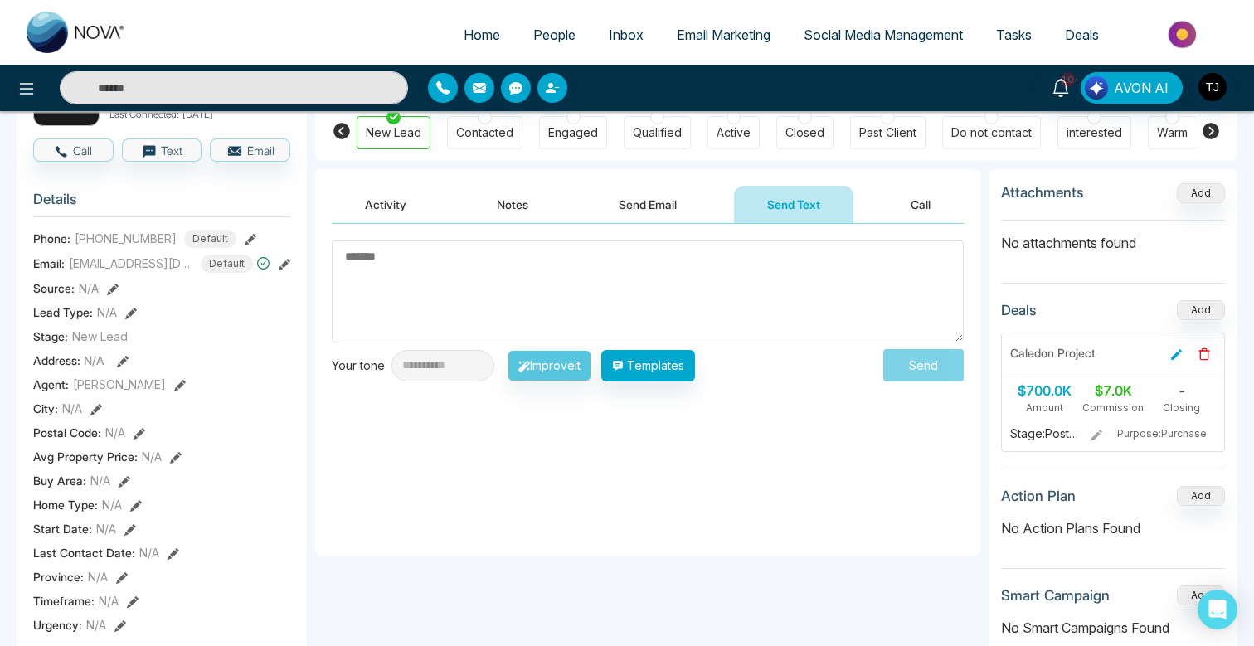
click at [636, 207] on button "Send Email" at bounding box center [648, 204] width 124 height 37
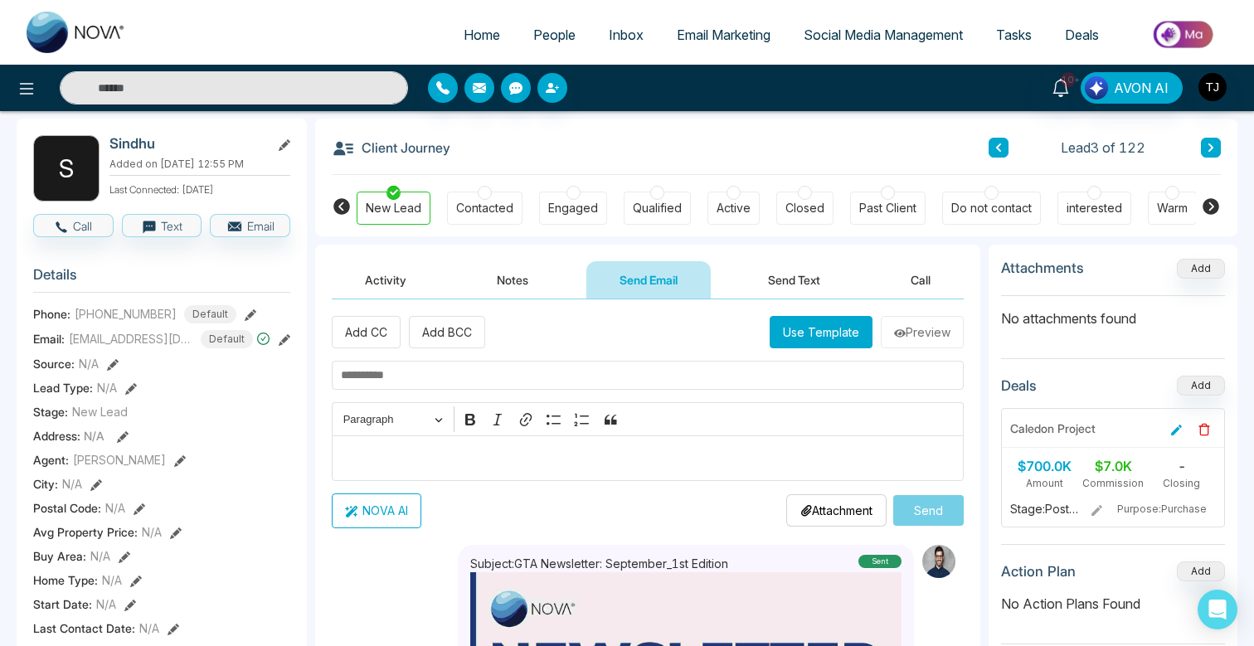
scroll to position [56, 0]
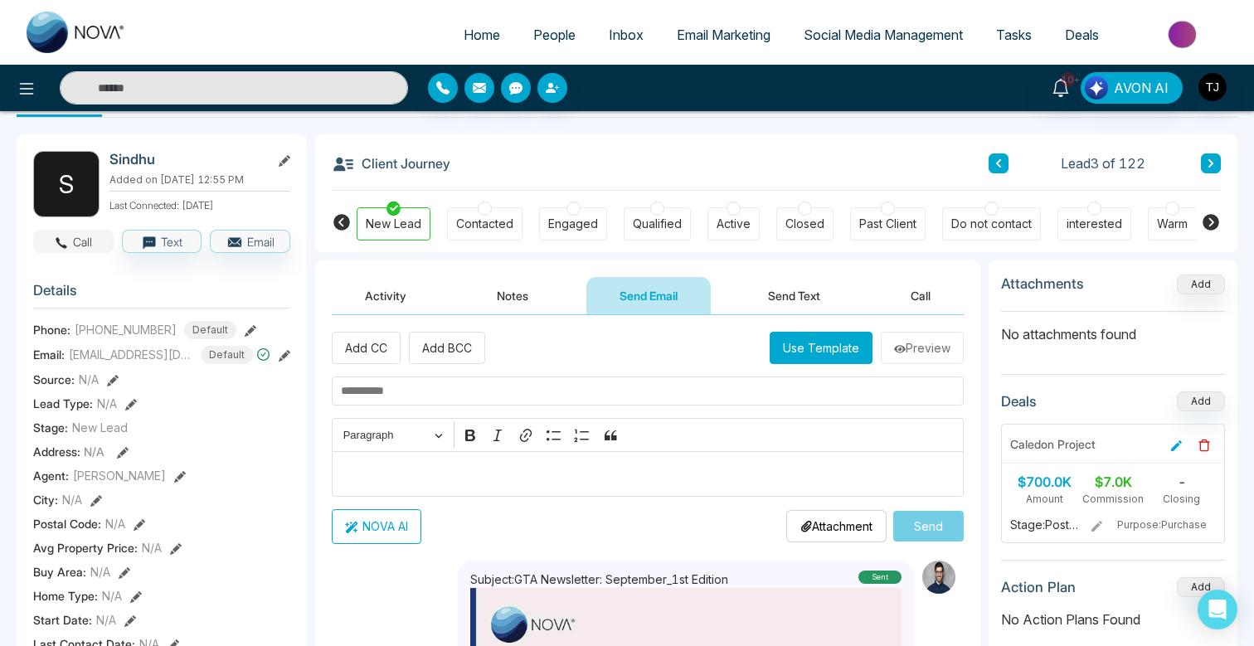
click at [85, 239] on button "Call" at bounding box center [73, 241] width 80 height 23
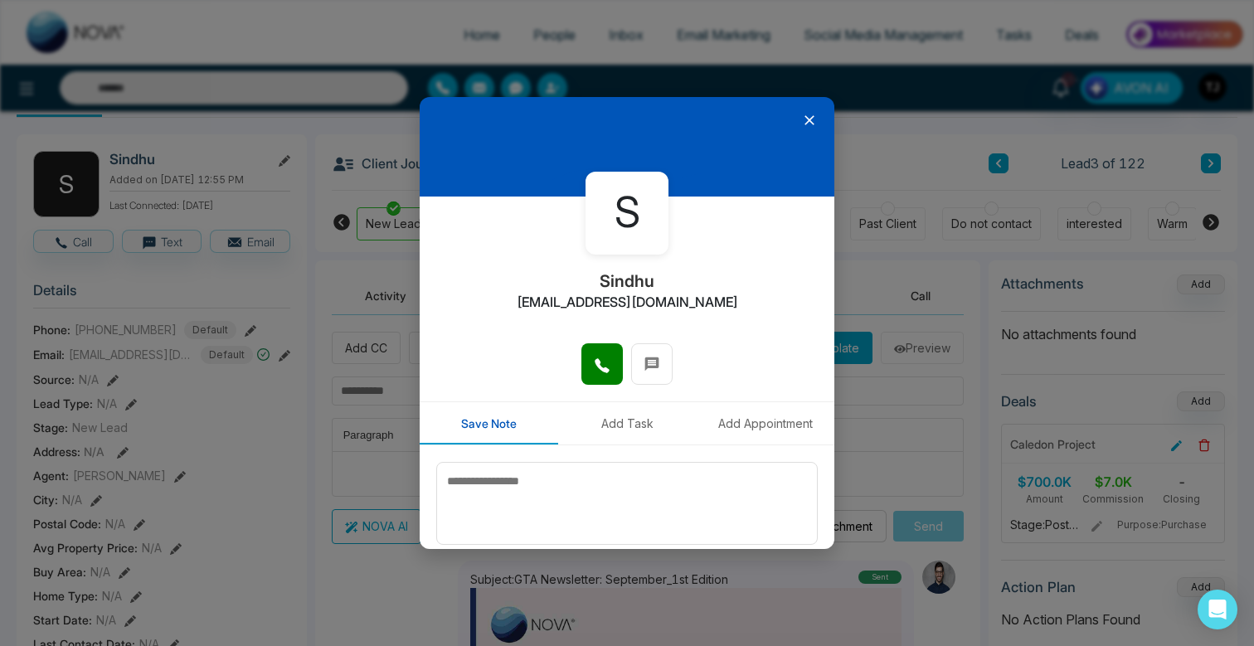
click at [810, 128] on icon at bounding box center [809, 120] width 17 height 17
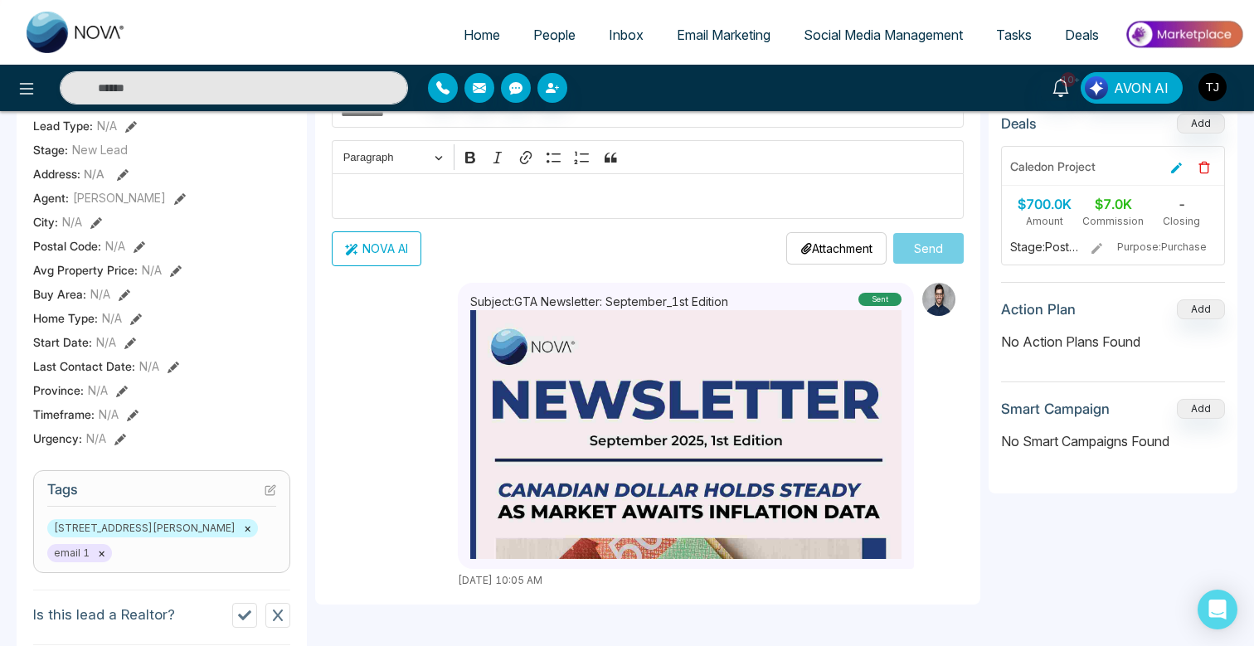
scroll to position [0, 0]
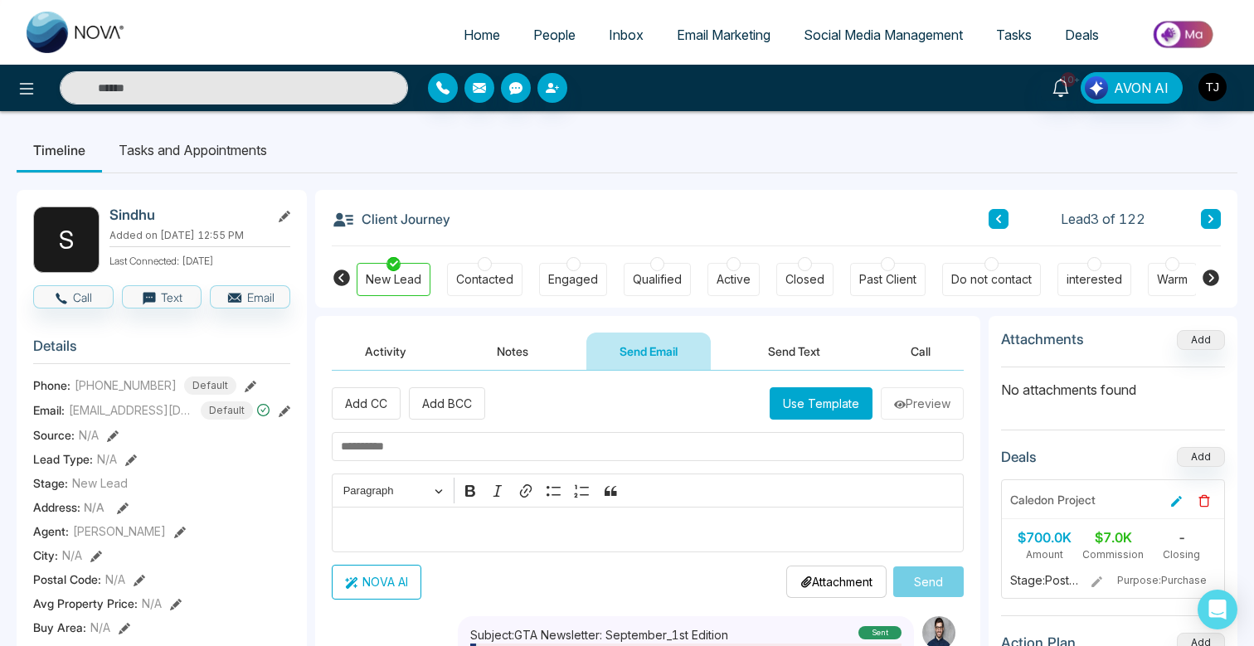
click at [488, 342] on button "Notes" at bounding box center [513, 351] width 98 height 37
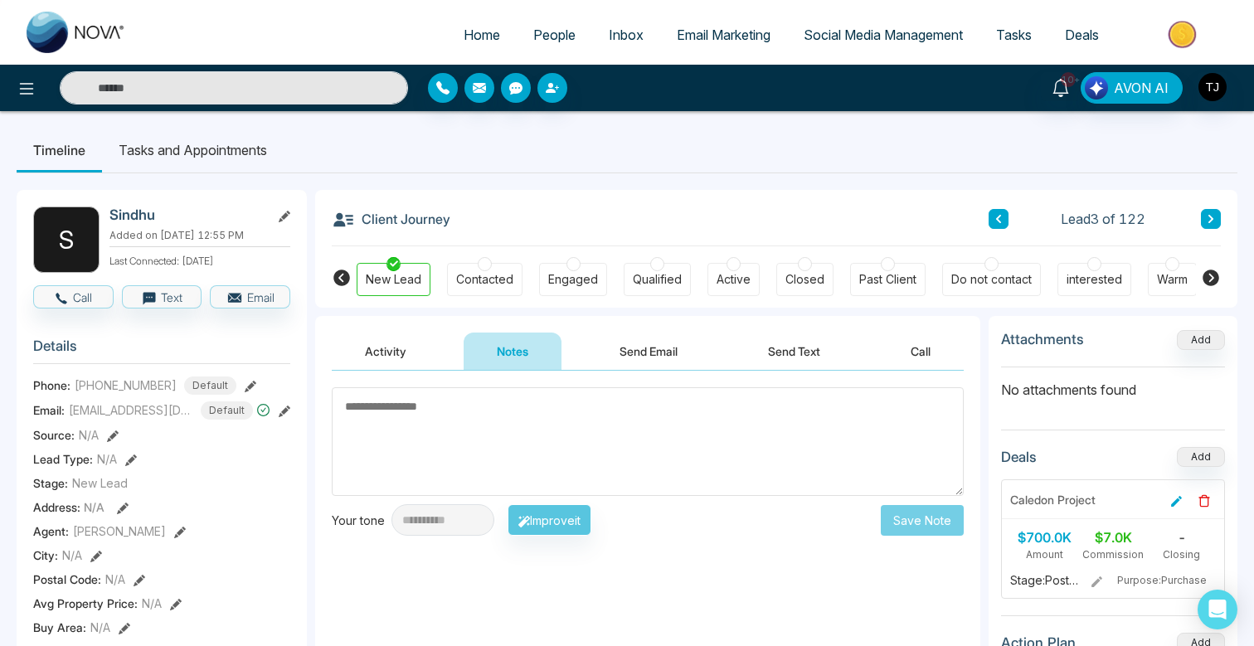
click at [792, 352] on button "Send Text" at bounding box center [794, 351] width 119 height 37
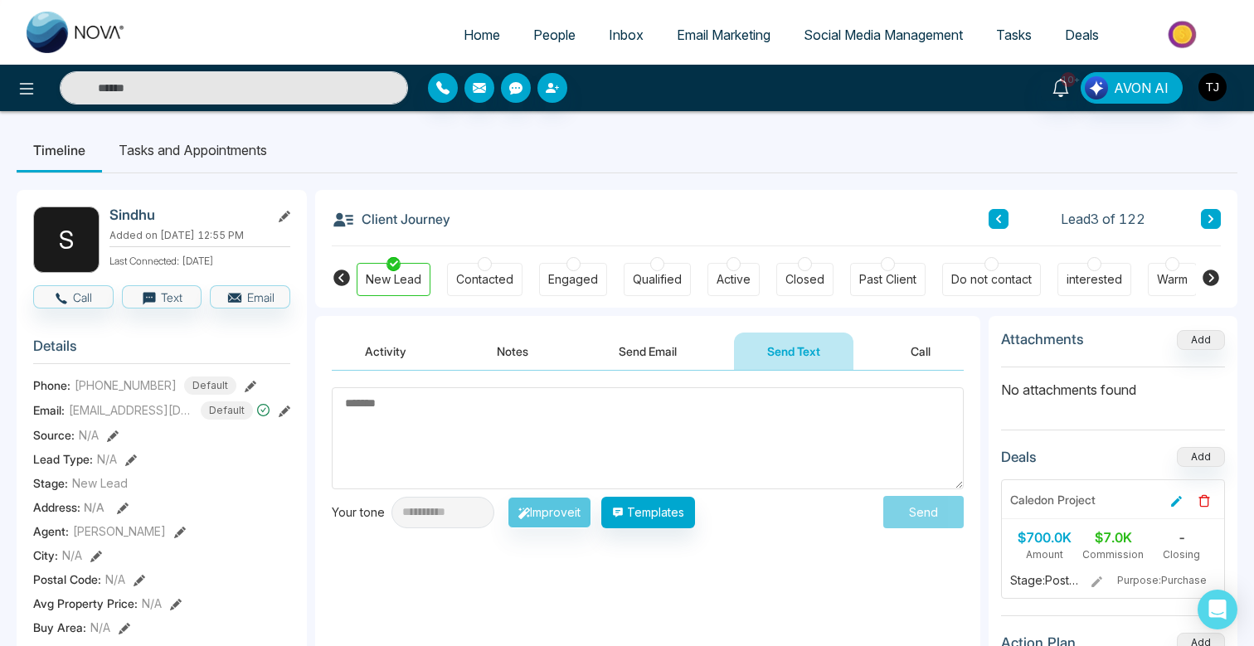
click at [1215, 275] on icon at bounding box center [1211, 278] width 17 height 17
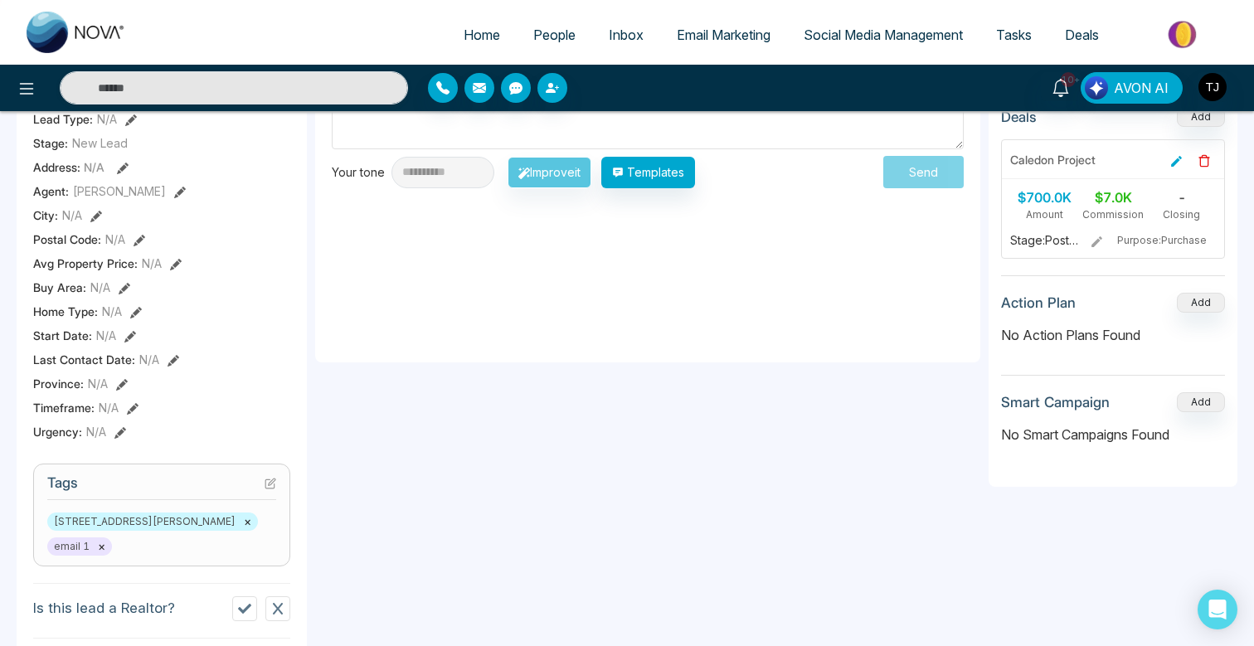
scroll to position [335, 0]
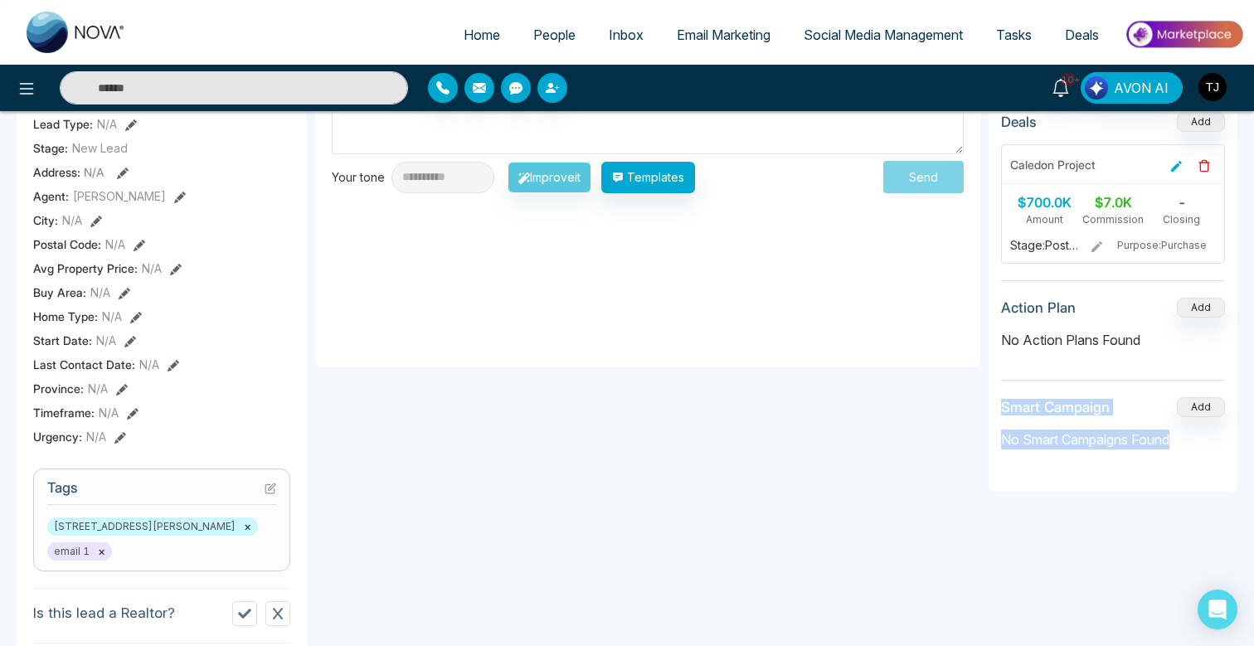
drag, startPoint x: 1195, startPoint y: 450, endPoint x: 996, endPoint y: 403, distance: 203.7
click at [996, 403] on div "Attachments Add No attachments found Deals Add Caledon Project $700.0K Amount $…" at bounding box center [1113, 236] width 249 height 511
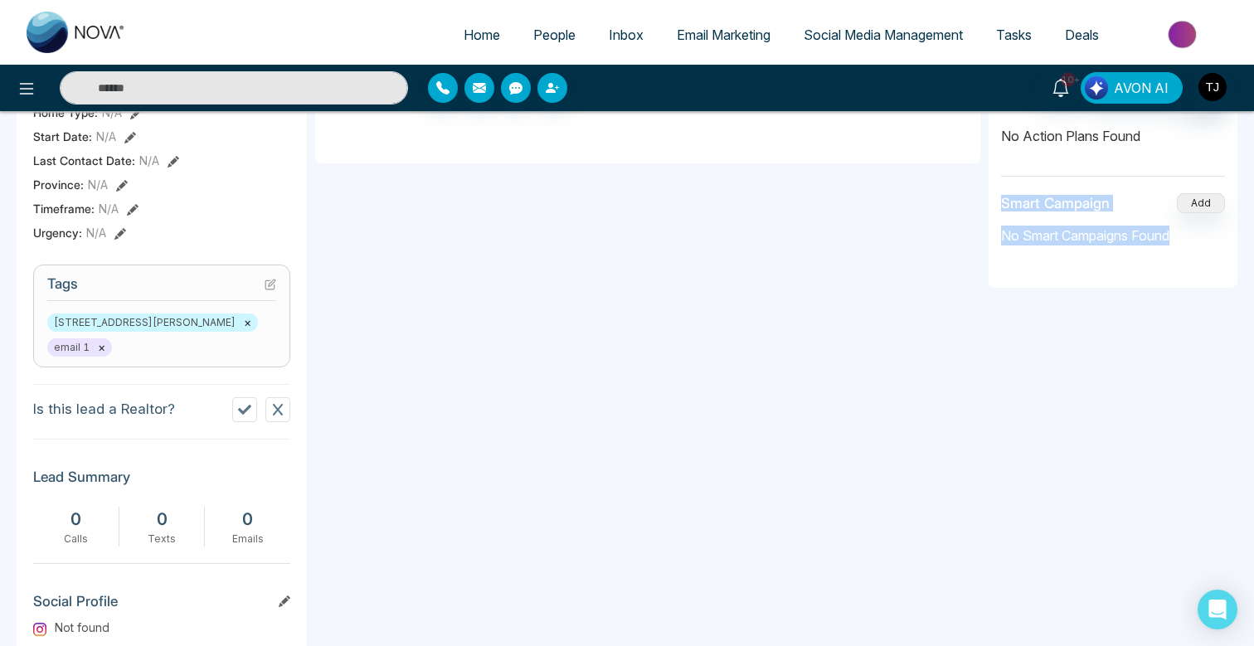
scroll to position [545, 0]
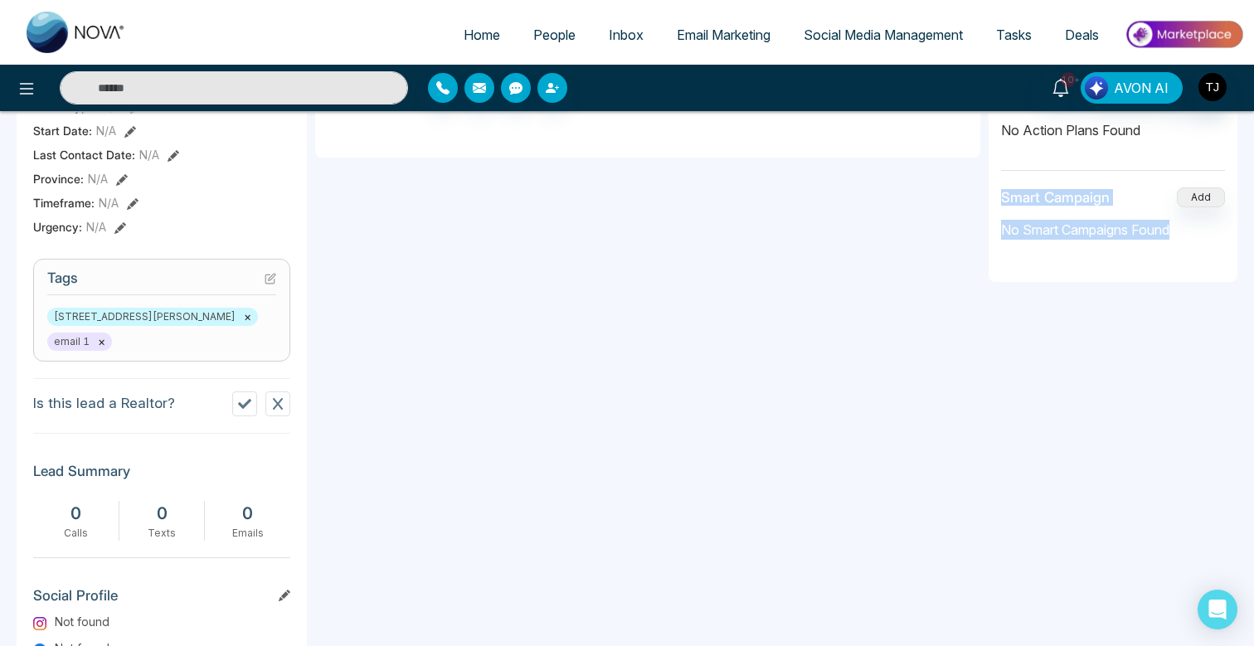
click at [247, 397] on icon at bounding box center [244, 403] width 13 height 13
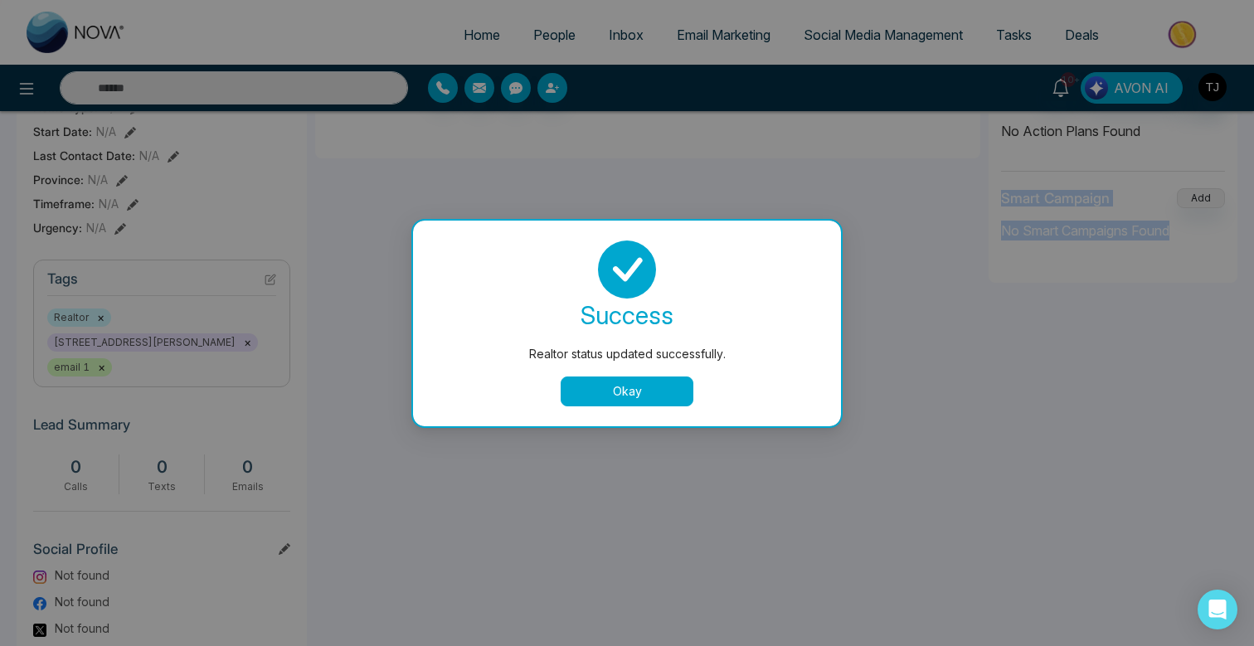
drag, startPoint x: 608, startPoint y: 389, endPoint x: 147, endPoint y: 335, distance: 464.4
click at [605, 388] on button "Okay" at bounding box center [627, 392] width 133 height 30
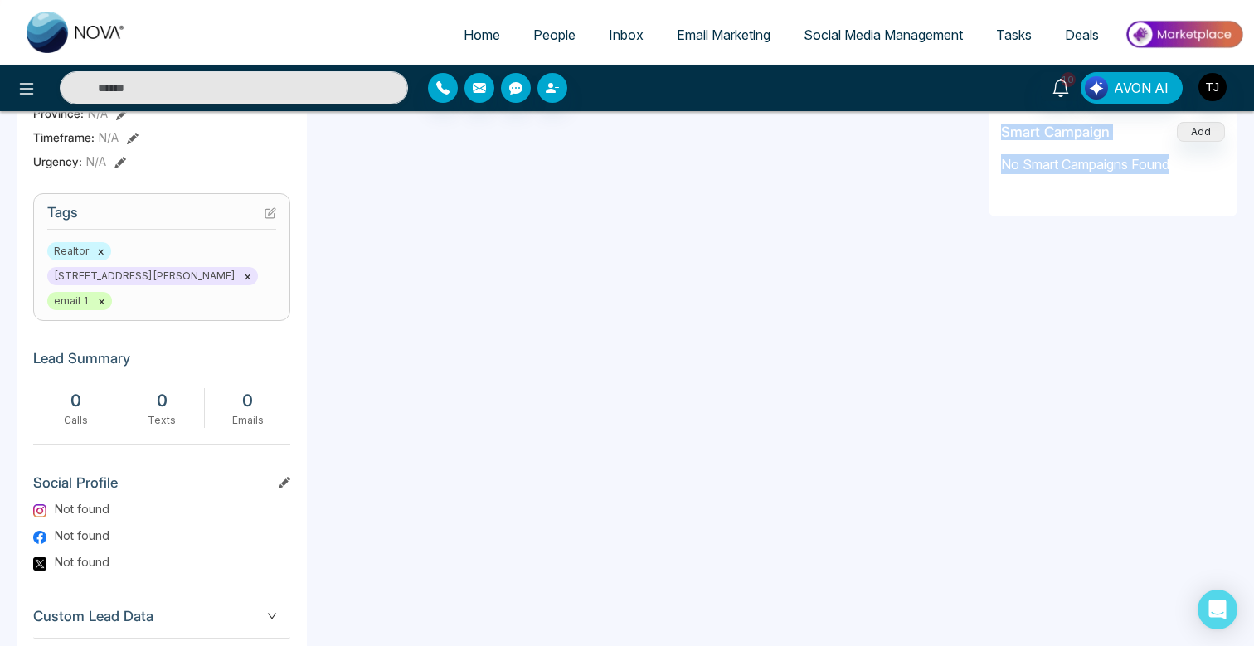
scroll to position [610, 0]
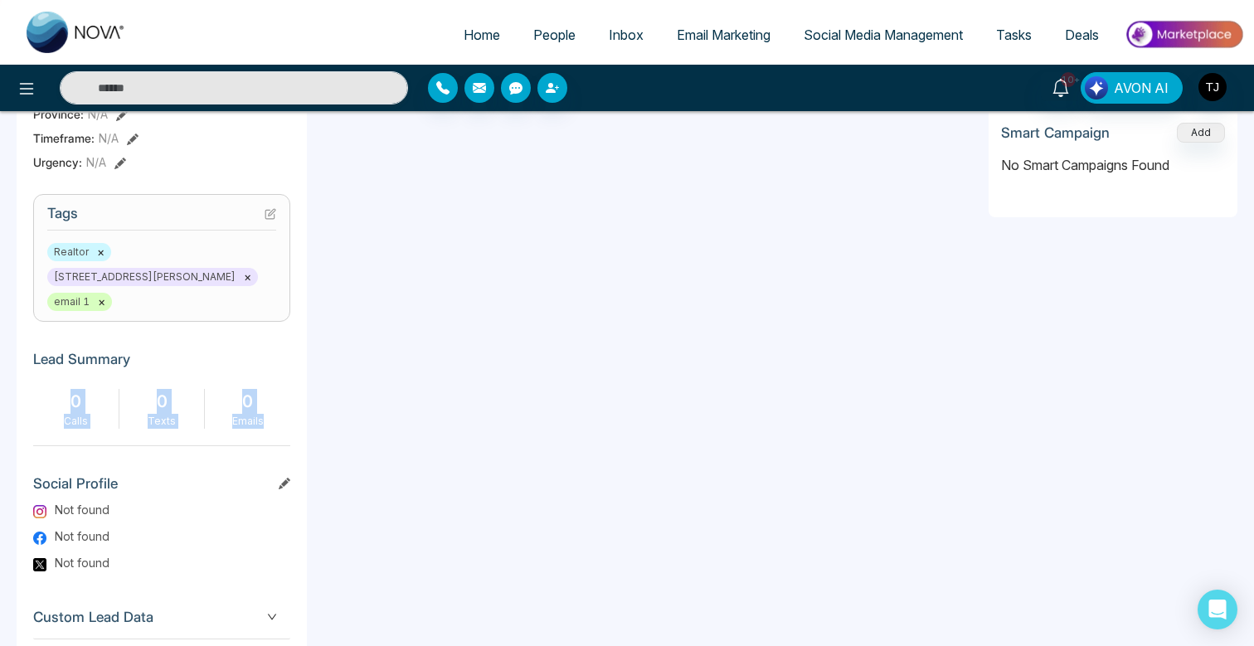
drag, startPoint x: 289, startPoint y: 394, endPoint x: 51, endPoint y: 370, distance: 239.3
click at [51, 389] on div "0 Calls 0 Texts 0 Emails" at bounding box center [161, 409] width 257 height 40
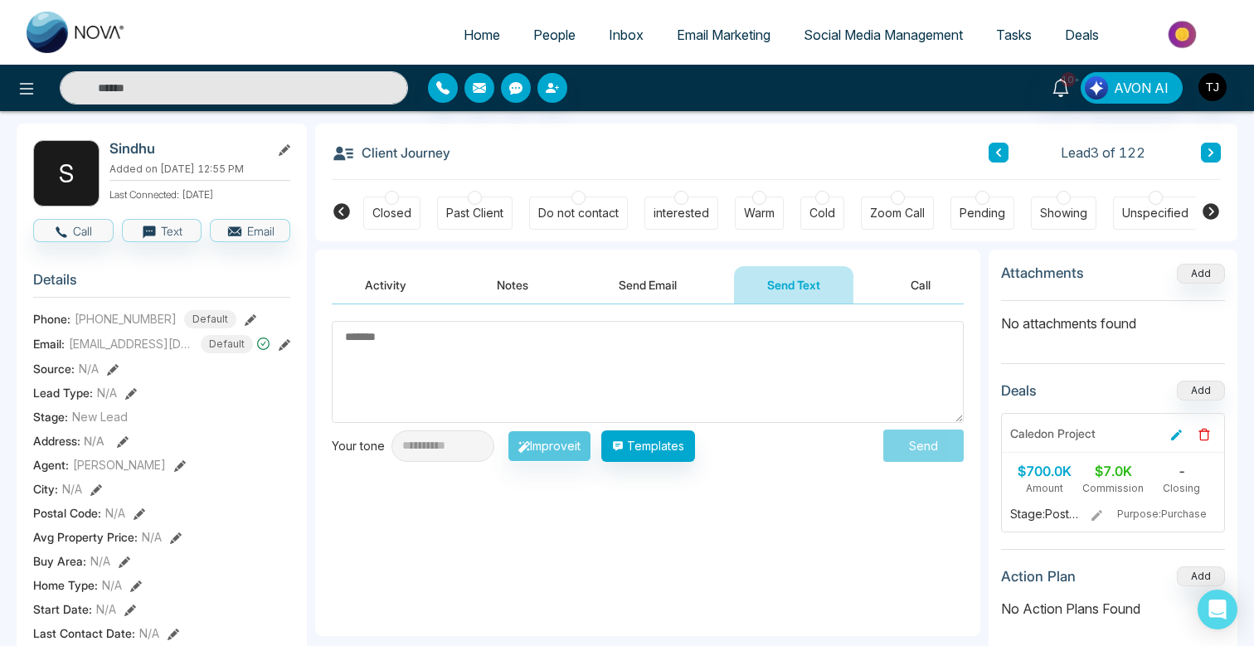
scroll to position [0, 0]
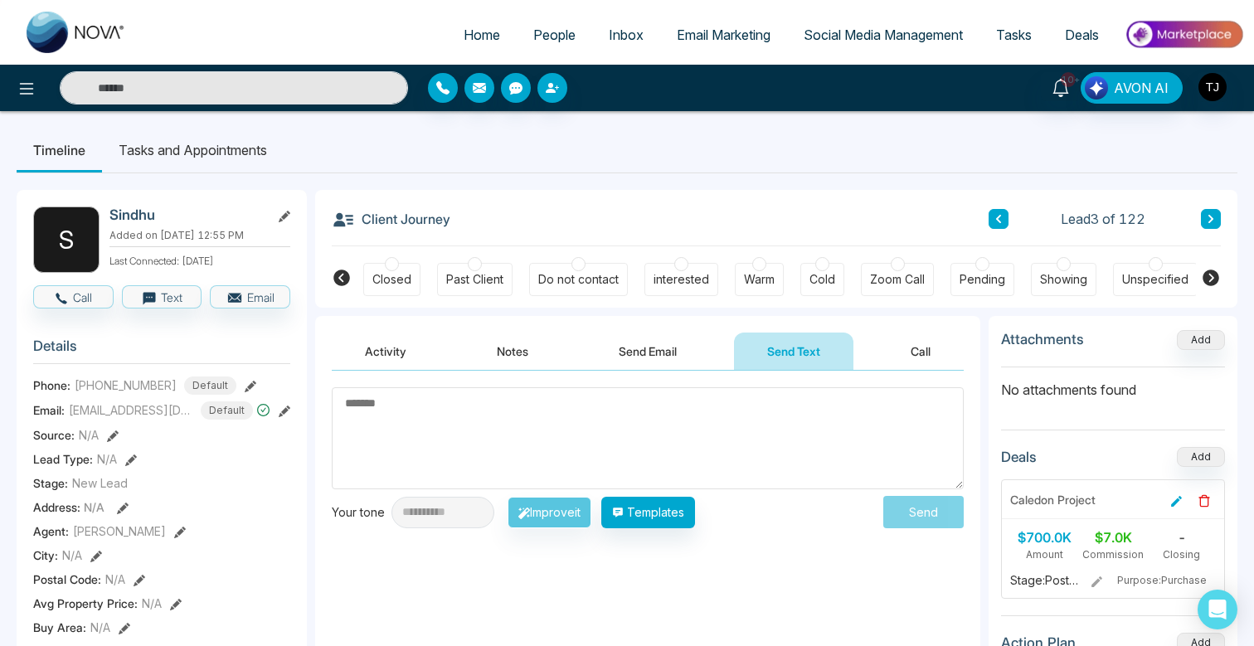
click at [1210, 217] on icon at bounding box center [1211, 219] width 8 height 10
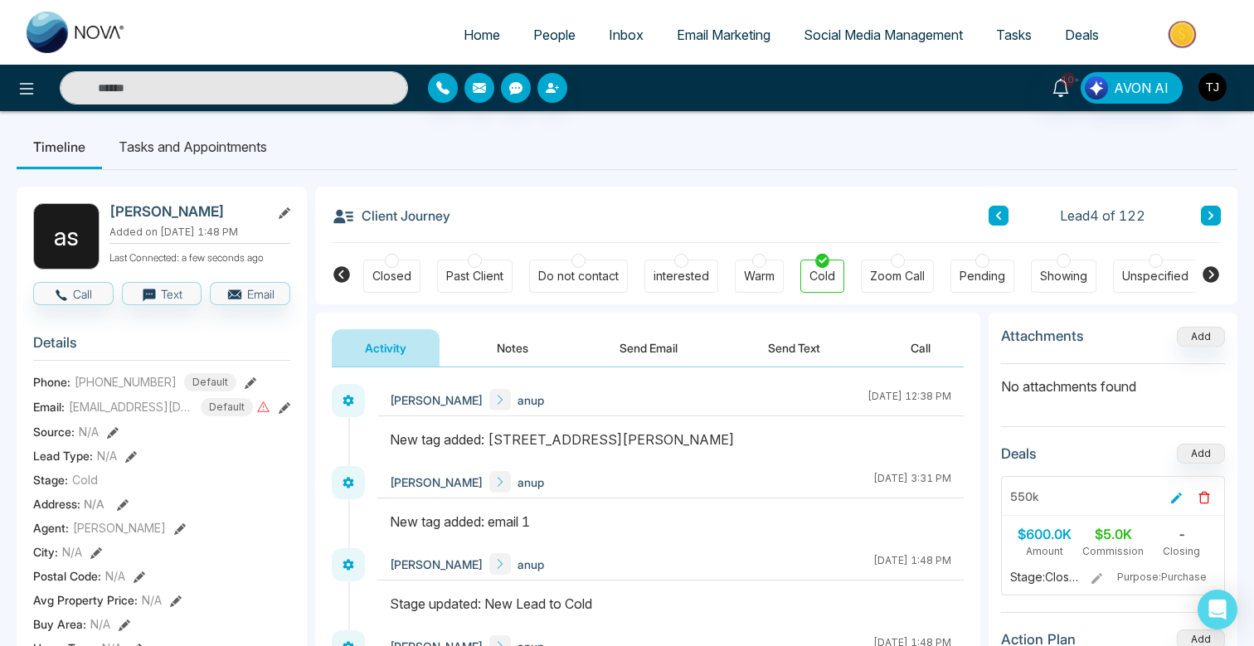
scroll to position [4, 0]
click at [1217, 219] on button at bounding box center [1211, 215] width 20 height 20
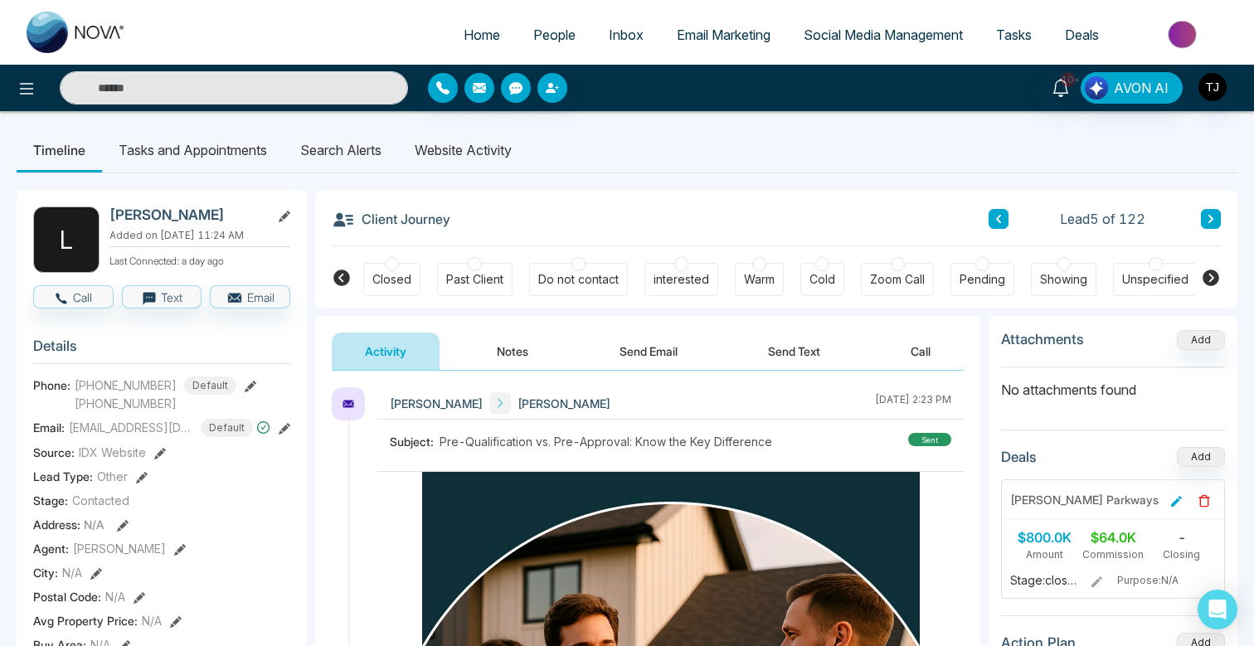
scroll to position [6, 0]
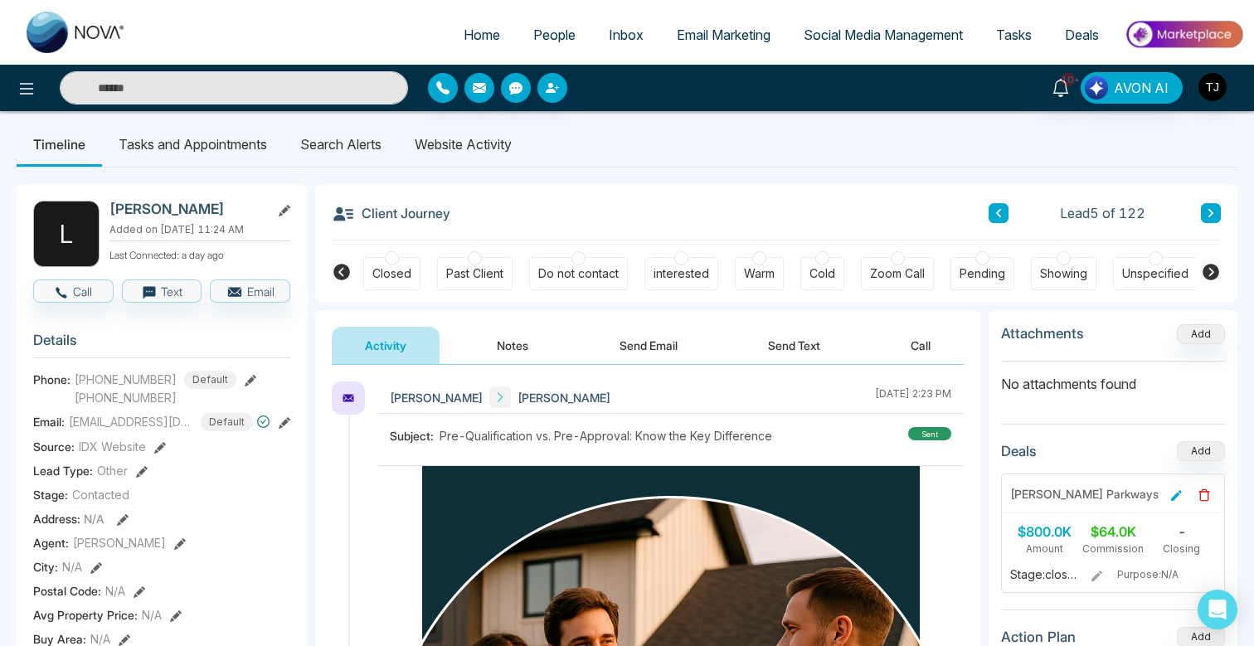
click at [708, 32] on span "Email Marketing" at bounding box center [724, 35] width 94 height 17
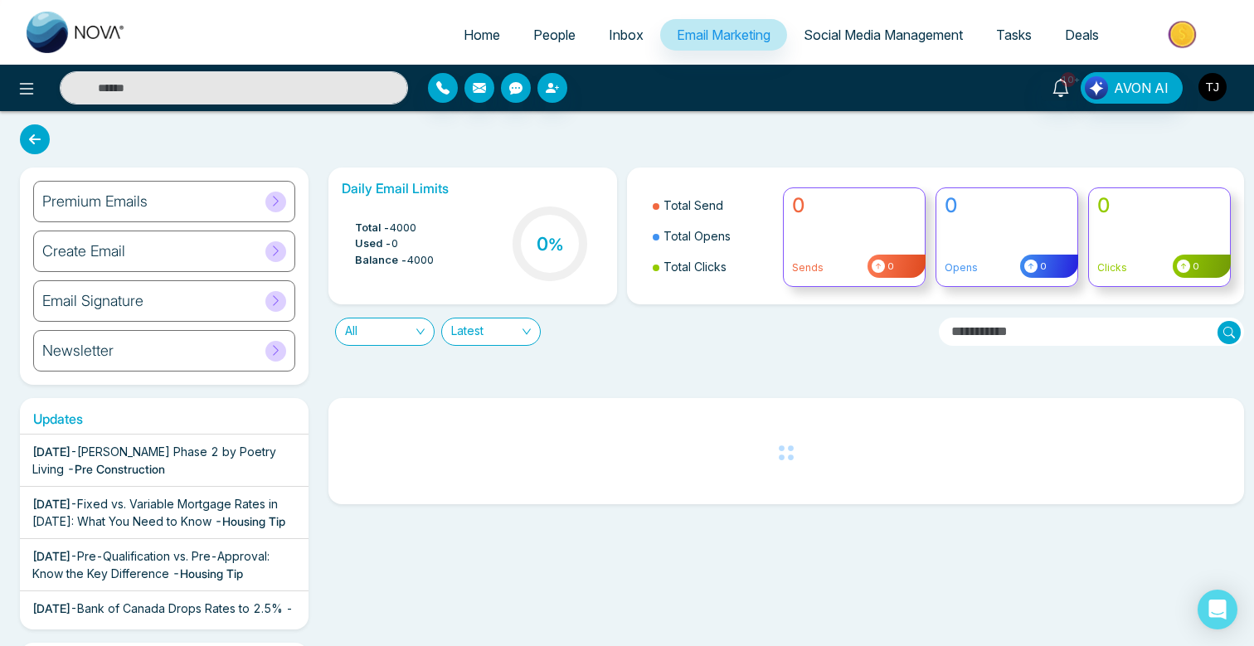
click at [1219, 90] on img "button" at bounding box center [1213, 87] width 28 height 28
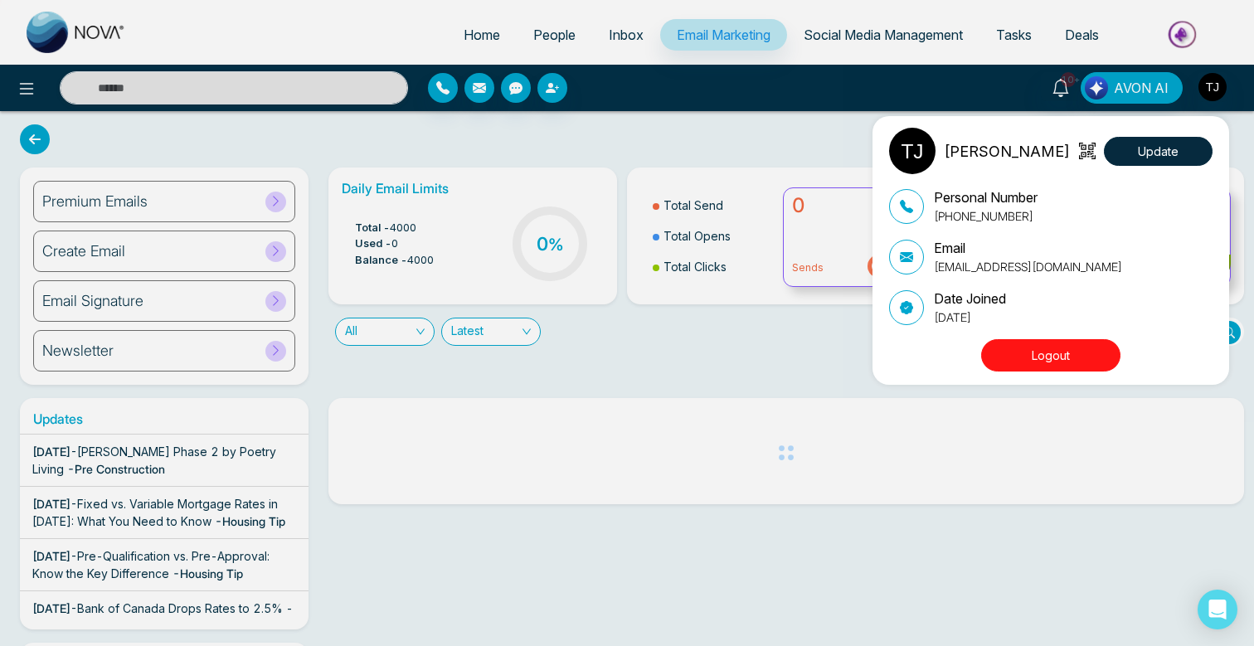
click at [1079, 360] on button "Logout" at bounding box center [1050, 355] width 139 height 32
